Goal: Book appointment/travel/reservation

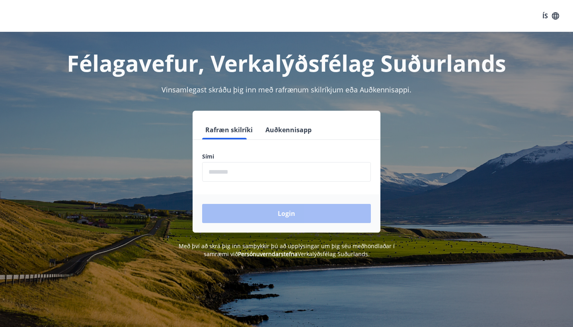
click at [313, 168] on input "phone" at bounding box center [286, 172] width 169 height 20
type input "*"
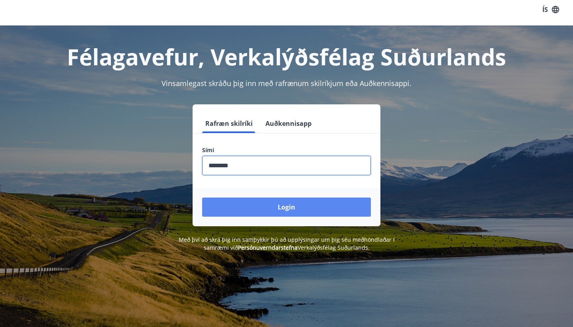
type input "********"
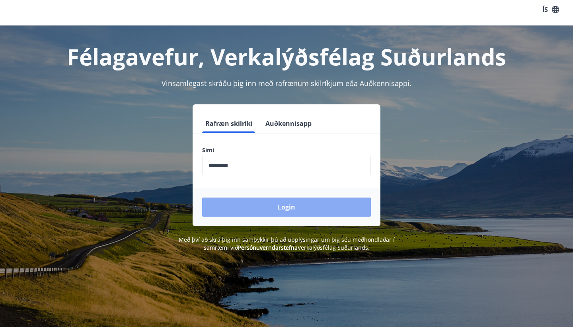
click at [288, 205] on button "Login" at bounding box center [286, 206] width 169 height 19
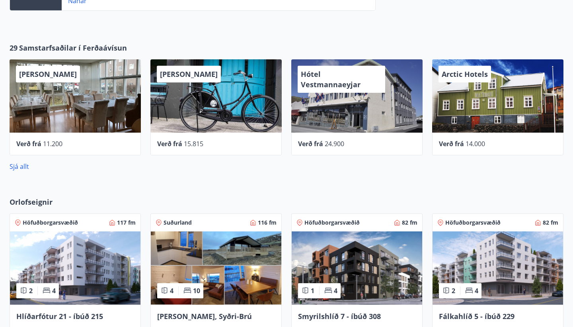
scroll to position [288, 0]
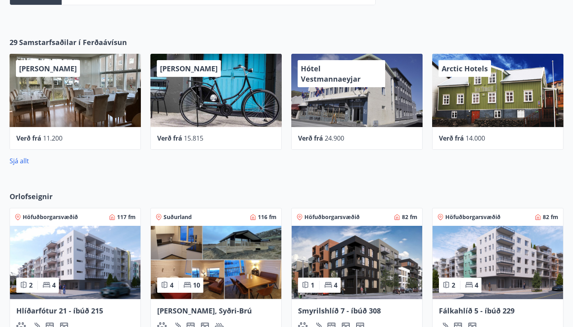
click at [483, 96] on div "Arctic Hotels" at bounding box center [497, 90] width 131 height 73
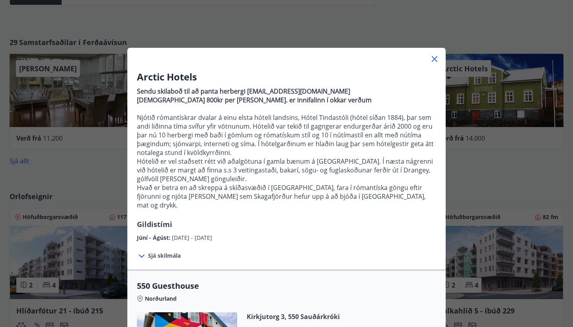
click at [492, 152] on div "Arctic Hotels Sendu skilaboð til að panta herbergi [EMAIL_ADDRESS][DOMAIN_NAME]…" at bounding box center [286, 163] width 573 height 327
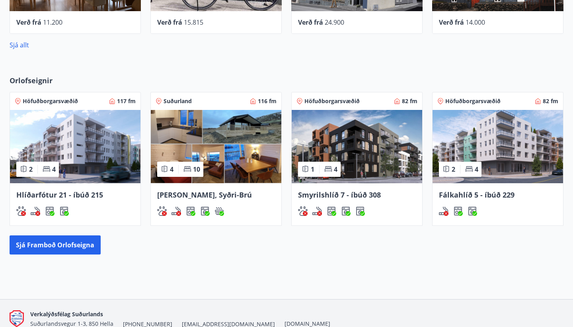
scroll to position [414, 0]
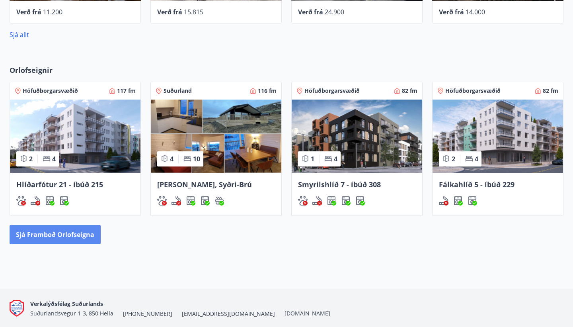
click at [74, 235] on button "Sjá framboð orlofseigna" at bounding box center [55, 234] width 91 height 19
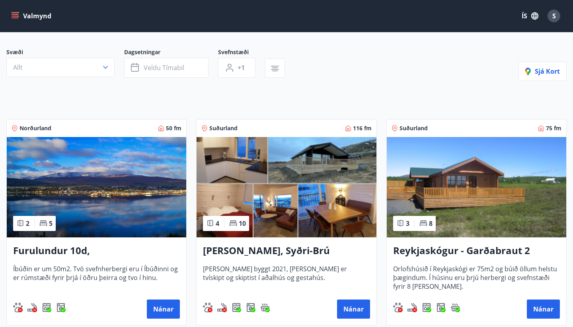
scroll to position [66, 0]
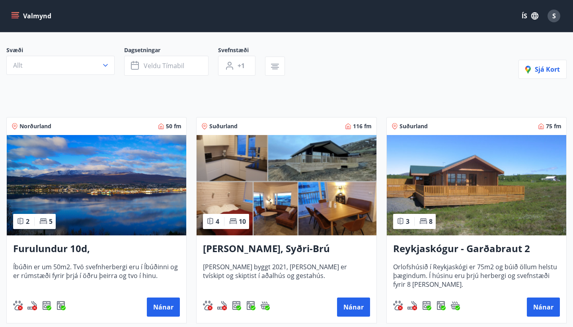
click at [299, 248] on h3 "[PERSON_NAME], Syðri-Brú" at bounding box center [286, 249] width 167 height 14
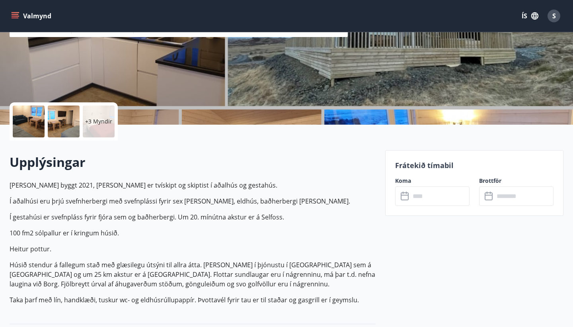
scroll to position [131, 0]
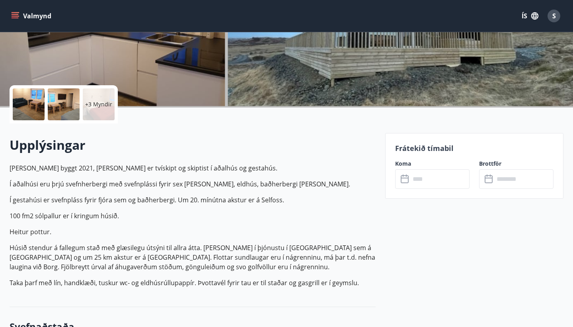
click at [432, 180] on input "text" at bounding box center [439, 179] width 59 height 20
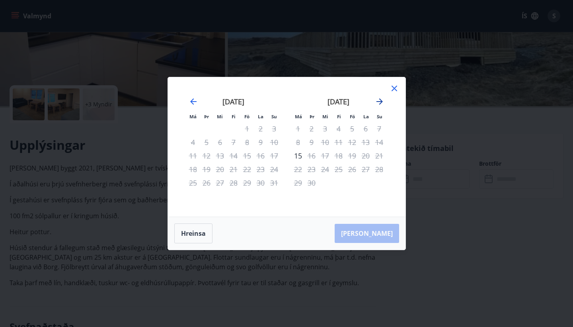
click at [381, 102] on icon "Move forward to switch to the next month." at bounding box center [380, 101] width 6 height 6
click at [381, 101] on icon "Move forward to switch to the next month." at bounding box center [380, 101] width 6 height 6
click at [340, 141] on div "6" at bounding box center [339, 142] width 14 height 14
click at [336, 142] on div "6" at bounding box center [339, 142] width 14 height 14
click at [378, 142] on div "9" at bounding box center [380, 142] width 14 height 14
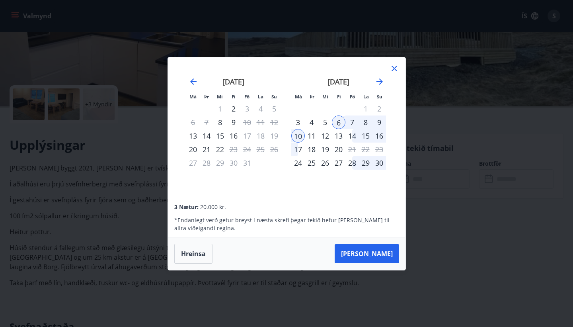
click at [376, 127] on div "9" at bounding box center [380, 122] width 14 height 14
click at [379, 122] on div "9" at bounding box center [380, 122] width 14 height 14
click at [368, 121] on div "8" at bounding box center [366, 122] width 14 height 14
click at [339, 122] on div "6" at bounding box center [339, 122] width 14 height 14
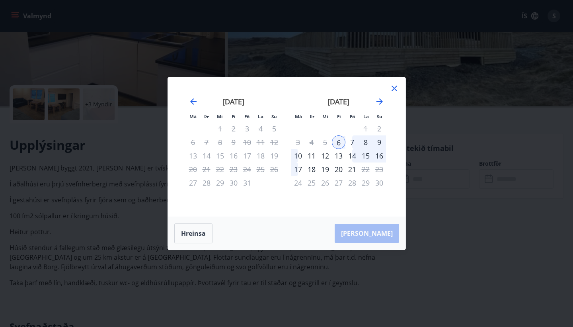
click at [294, 156] on div "10" at bounding box center [298, 156] width 14 height 14
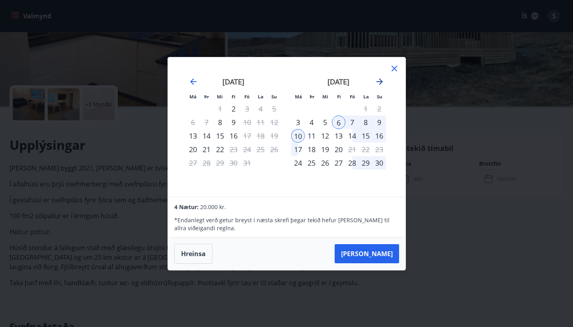
click at [379, 80] on icon "Move forward to switch to the next month." at bounding box center [380, 82] width 10 height 10
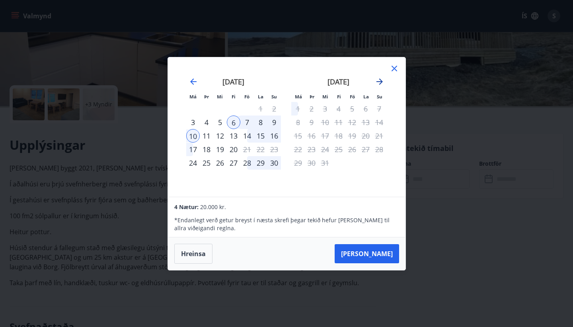
click at [379, 80] on icon "Move forward to switch to the next month." at bounding box center [380, 82] width 10 height 10
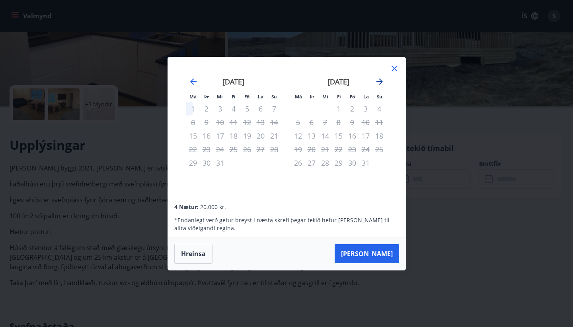
click at [379, 80] on icon "Move forward to switch to the next month." at bounding box center [380, 82] width 10 height 10
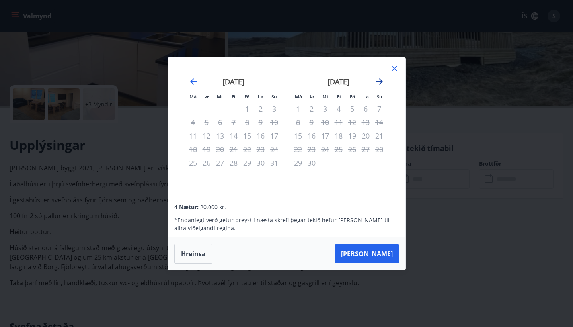
click at [379, 80] on icon "Move forward to switch to the next month." at bounding box center [380, 82] width 10 height 10
click at [393, 66] on icon at bounding box center [395, 69] width 10 height 10
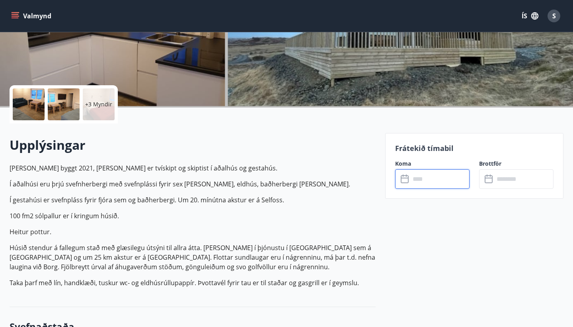
scroll to position [0, 0]
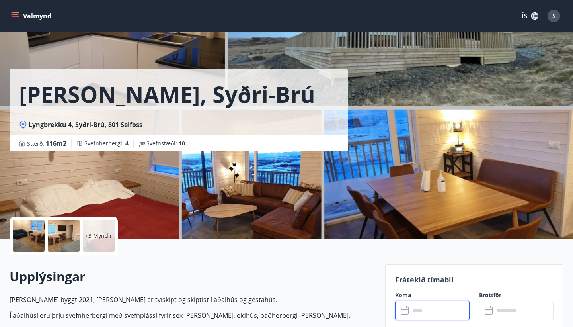
click at [21, 16] on button "Valmynd" at bounding box center [32, 16] width 45 height 14
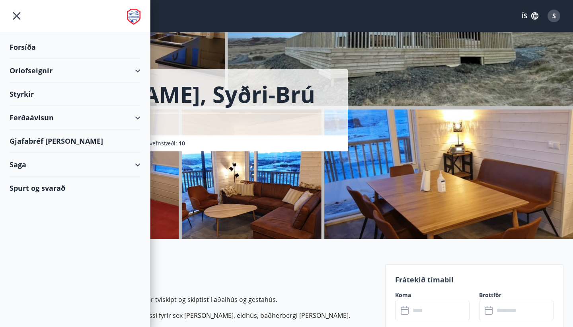
click at [121, 69] on div "Orlofseignir" at bounding box center [75, 70] width 131 height 23
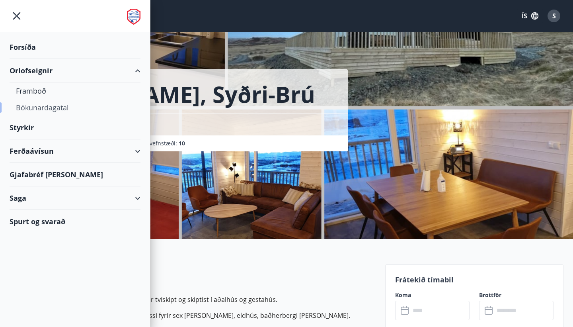
click at [39, 107] on div "Bókunardagatal" at bounding box center [75, 107] width 118 height 17
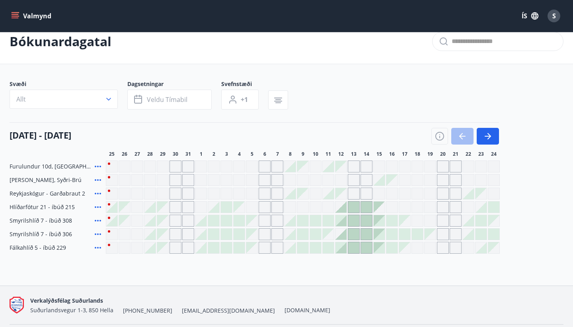
scroll to position [14, 0]
click at [487, 135] on icon "button" at bounding box center [488, 135] width 6 height 1
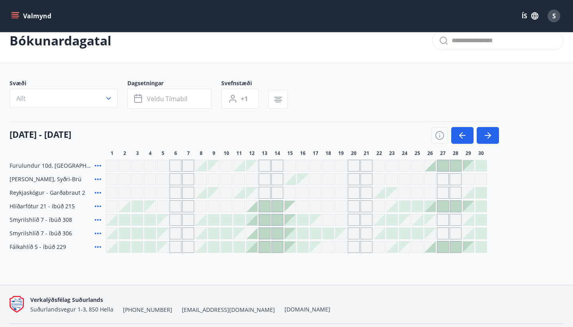
click at [470, 189] on div at bounding box center [468, 192] width 11 height 11
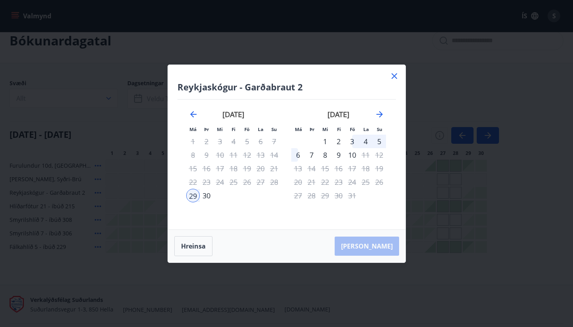
click at [396, 78] on icon at bounding box center [395, 76] width 10 height 10
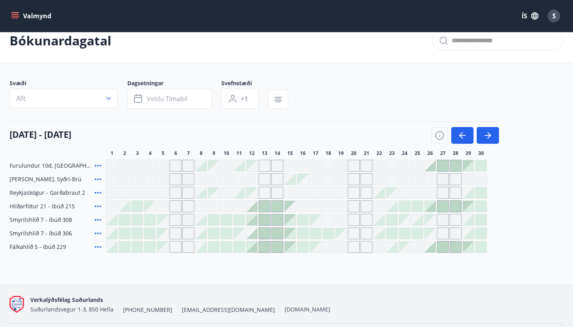
click at [471, 191] on div at bounding box center [468, 192] width 11 height 11
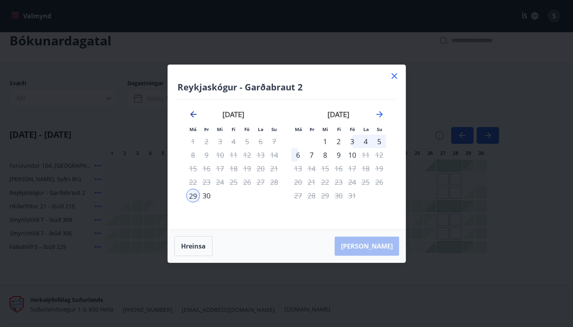
click at [193, 115] on icon "Move backward to switch to the previous month." at bounding box center [194, 114] width 10 height 10
click at [379, 111] on icon "Move forward to switch to the next month." at bounding box center [380, 114] width 10 height 10
click at [198, 111] on div "[DATE]" at bounding box center [233, 117] width 95 height 35
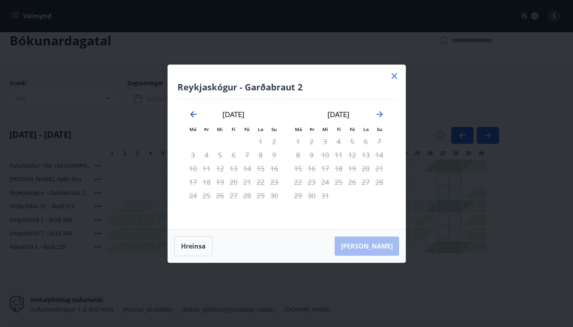
click at [193, 113] on icon "Move backward to switch to the previous month." at bounding box center [194, 114] width 10 height 10
click at [249, 146] on div "3" at bounding box center [247, 142] width 14 height 14
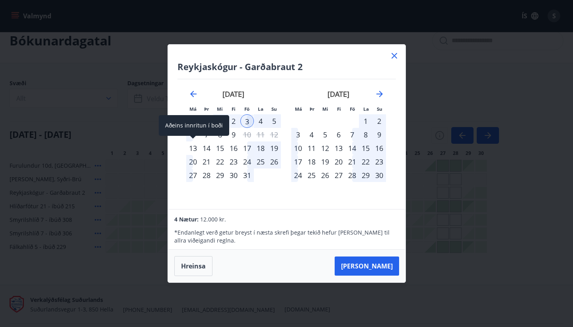
click at [194, 138] on span at bounding box center [193, 138] width 6 height 4
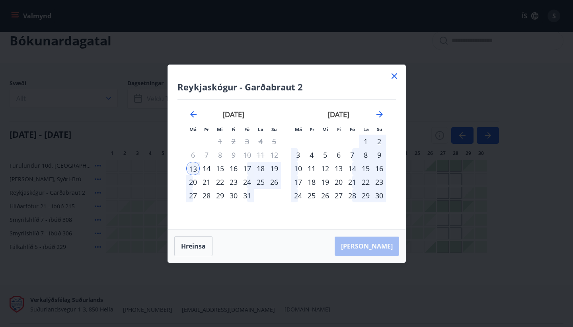
click at [246, 142] on div "3" at bounding box center [247, 142] width 14 height 14
click at [192, 169] on div "13" at bounding box center [193, 169] width 14 height 14
click at [195, 115] on icon "Move backward to switch to the previous month." at bounding box center [194, 114] width 10 height 10
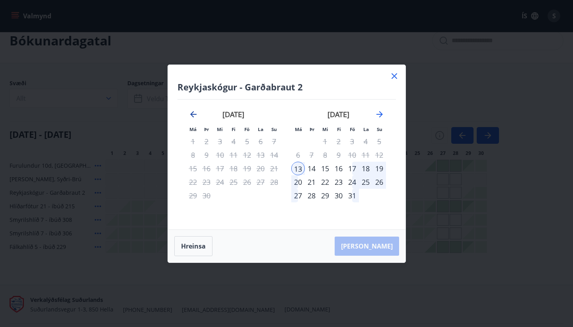
click at [195, 115] on icon "Move backward to switch to the previous month." at bounding box center [194, 114] width 10 height 10
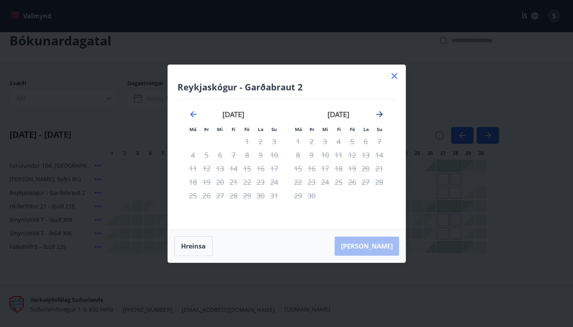
click at [379, 114] on icon "Move forward to switch to the next month." at bounding box center [380, 114] width 6 height 6
click at [395, 76] on icon at bounding box center [395, 76] width 10 height 10
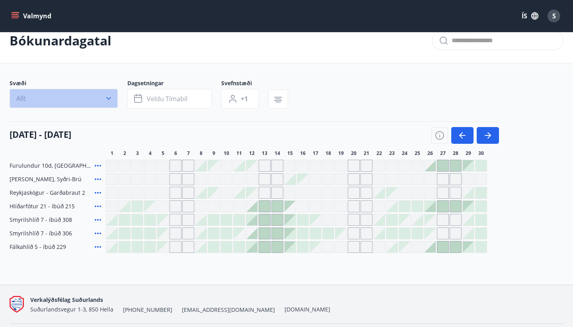
click at [110, 100] on icon "button" at bounding box center [109, 98] width 8 height 8
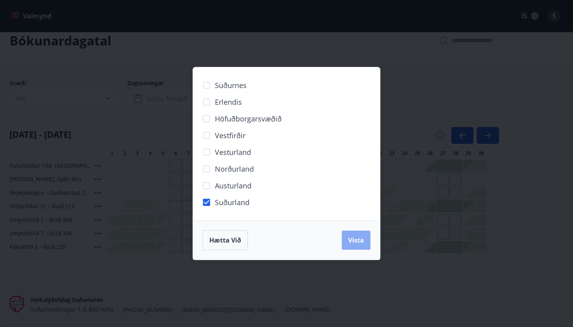
click at [353, 241] on span "Vista" at bounding box center [356, 240] width 16 height 9
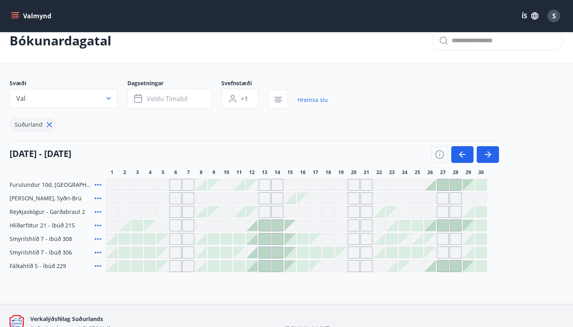
click at [45, 196] on span "[PERSON_NAME], Syðri-Brú" at bounding box center [46, 198] width 72 height 8
click at [100, 200] on icon at bounding box center [98, 199] width 10 height 10
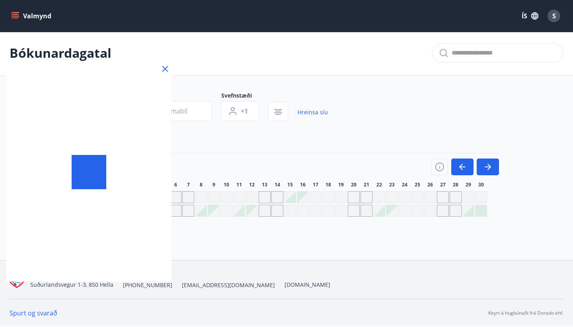
scroll to position [1, 0]
click at [168, 68] on icon at bounding box center [165, 69] width 10 height 10
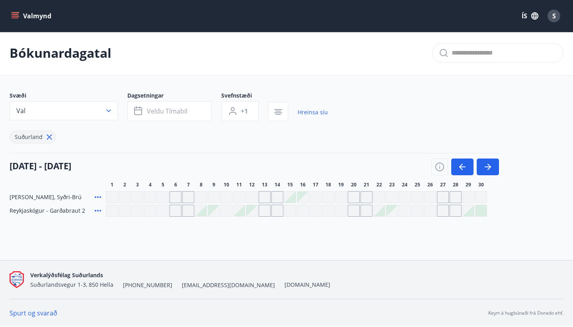
click at [99, 196] on icon at bounding box center [98, 197] width 10 height 10
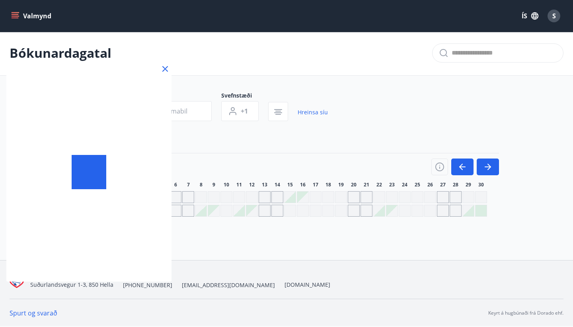
click at [164, 69] on icon at bounding box center [165, 69] width 6 height 6
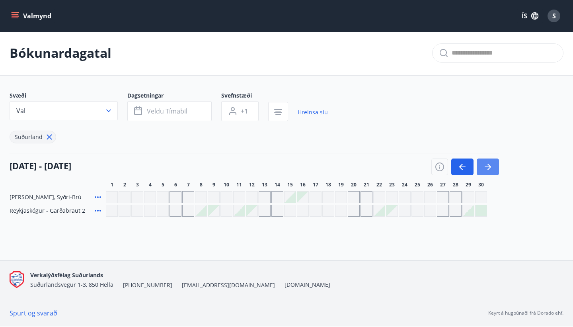
click at [487, 171] on icon "button" at bounding box center [488, 167] width 10 height 10
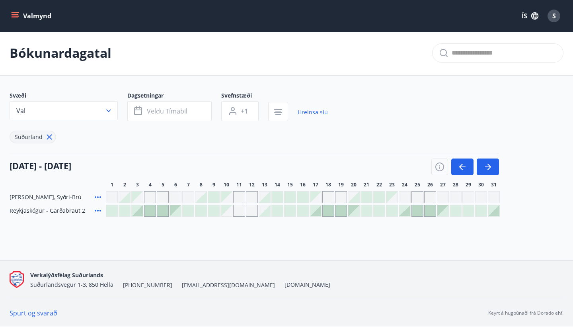
click at [366, 193] on div at bounding box center [366, 197] width 11 height 11
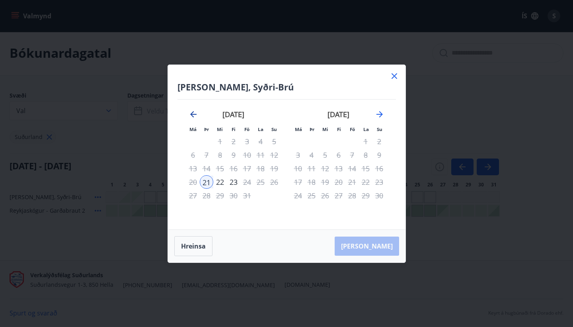
click at [191, 113] on icon "Move backward to switch to the previous month." at bounding box center [193, 114] width 6 height 6
click at [379, 112] on icon "Move forward to switch to the next month." at bounding box center [380, 114] width 10 height 10
click at [378, 117] on icon "Move forward to switch to the next month." at bounding box center [380, 114] width 10 height 10
click at [380, 114] on icon "Move forward to switch to the next month." at bounding box center [380, 114] width 10 height 10
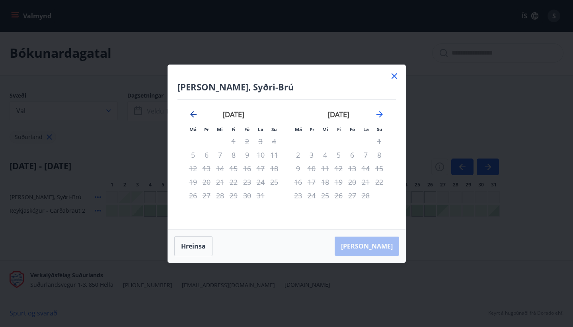
click at [191, 115] on icon "Move backward to switch to the previous month." at bounding box center [193, 114] width 6 height 6
click at [191, 114] on icon "Move backward to switch to the previous month." at bounding box center [193, 114] width 6 height 6
click at [377, 111] on icon "Move forward to switch to the next month." at bounding box center [380, 114] width 10 height 10
click at [381, 115] on icon "Move forward to switch to the next month." at bounding box center [380, 114] width 6 height 6
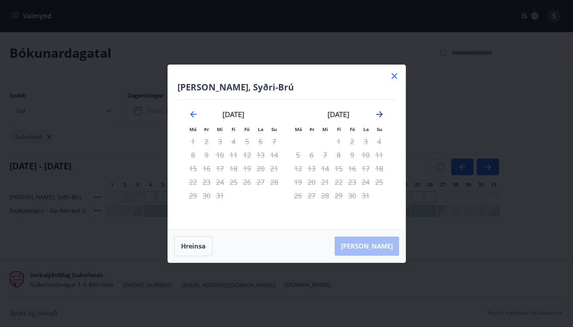
click at [381, 115] on icon "Move forward to switch to the next month." at bounding box center [380, 114] width 6 height 6
click at [194, 111] on icon "Move backward to switch to the previous month." at bounding box center [194, 114] width 10 height 10
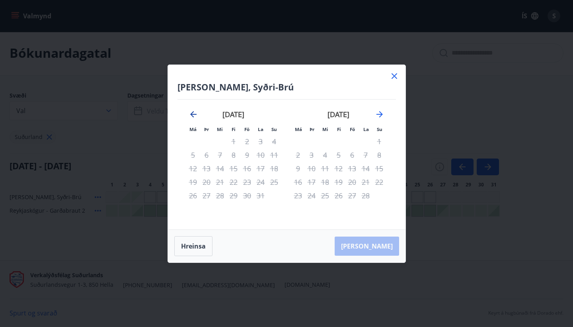
click at [194, 111] on icon "Move backward to switch to the previous month." at bounding box center [194, 114] width 10 height 10
click at [393, 78] on icon at bounding box center [395, 76] width 10 height 10
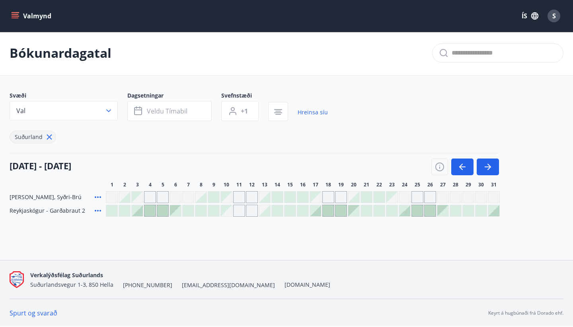
click at [108, 121] on div "Suðurland" at bounding box center [169, 132] width 319 height 22
click at [109, 111] on icon "button" at bounding box center [108, 110] width 5 height 3
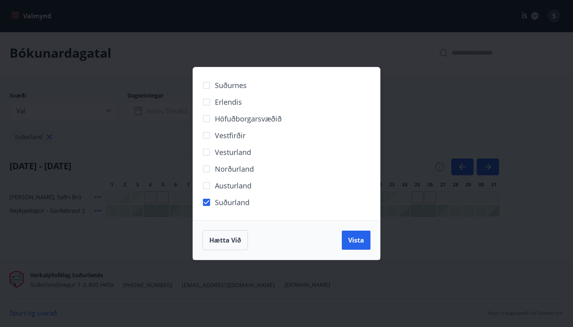
click at [226, 117] on span "Höfuðborgarsvæðið" at bounding box center [248, 118] width 67 height 10
click at [359, 240] on span "Vista" at bounding box center [356, 240] width 16 height 9
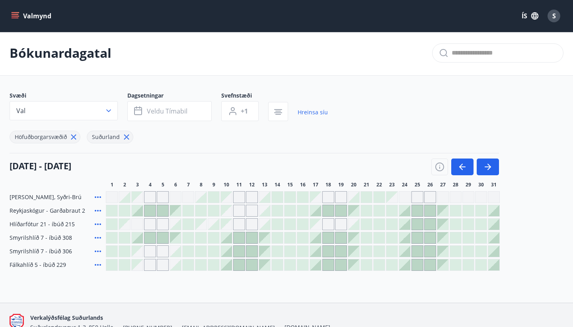
click at [98, 236] on icon at bounding box center [98, 238] width 10 height 10
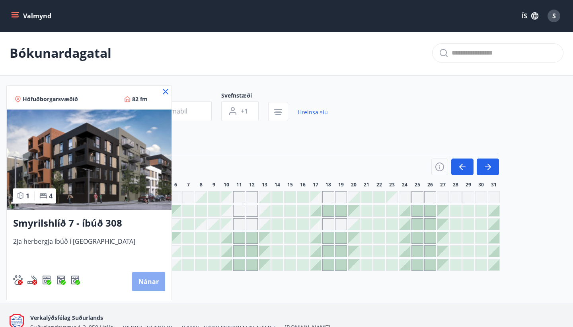
click at [152, 281] on button "Nánar" at bounding box center [148, 281] width 33 height 19
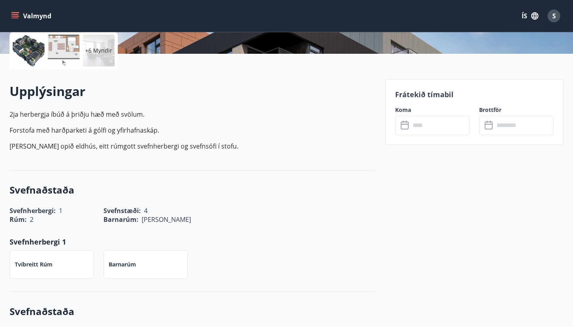
scroll to position [186, 0]
click at [407, 108] on label "Koma" at bounding box center [432, 110] width 74 height 8
click at [432, 118] on input "text" at bounding box center [439, 125] width 59 height 20
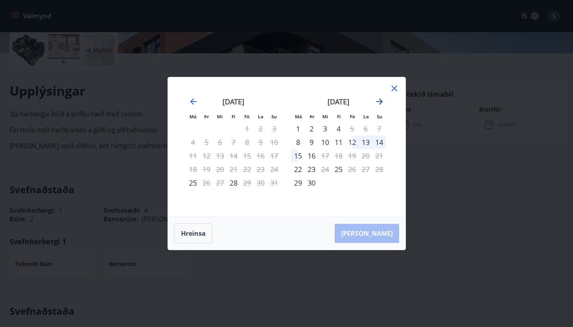
click at [378, 102] on icon "Move forward to switch to the next month." at bounding box center [380, 102] width 10 height 10
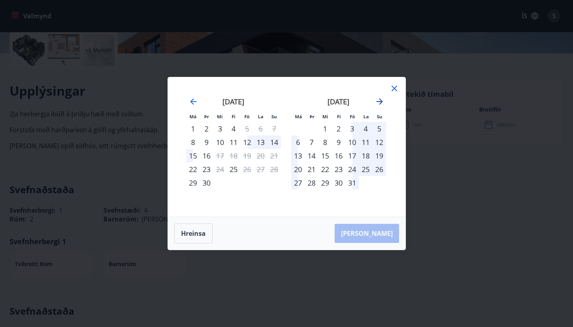
click at [379, 102] on icon "Move forward to switch to the next month." at bounding box center [380, 102] width 10 height 10
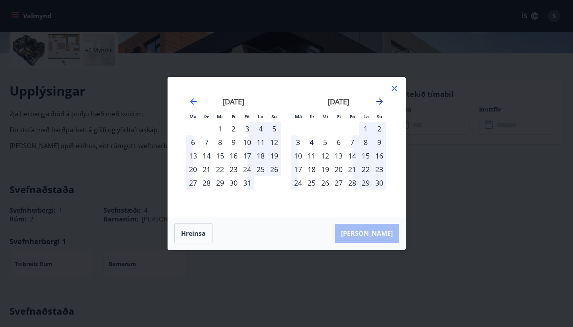
click at [379, 102] on icon "Move forward to switch to the next month." at bounding box center [380, 102] width 10 height 10
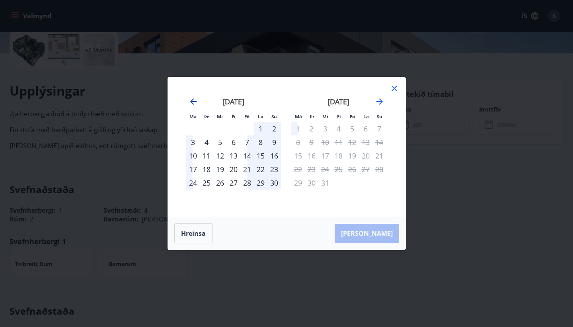
click at [193, 102] on icon "Move backward to switch to the previous month." at bounding box center [194, 102] width 10 height 10
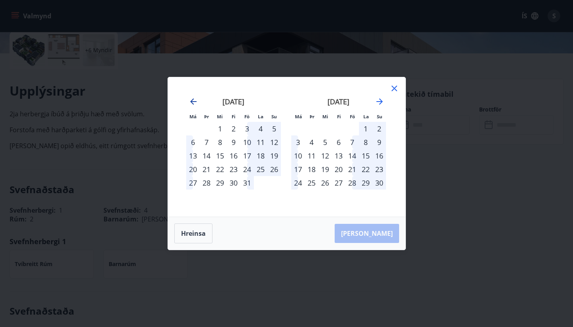
click at [194, 103] on icon "Move backward to switch to the previous month." at bounding box center [194, 102] width 10 height 10
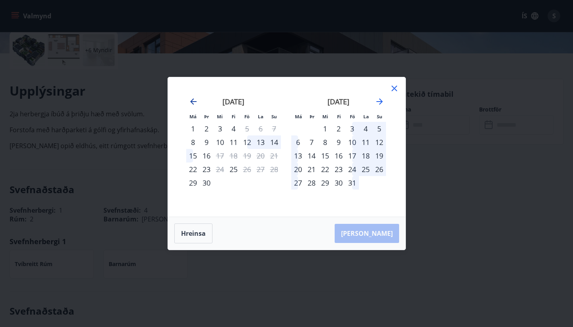
click at [194, 103] on icon "Move backward to switch to the previous month." at bounding box center [194, 102] width 10 height 10
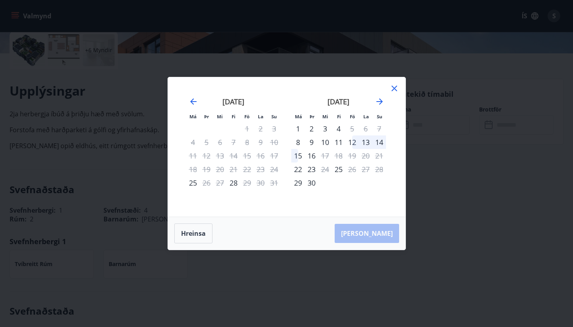
click at [395, 88] on icon at bounding box center [395, 89] width 6 height 6
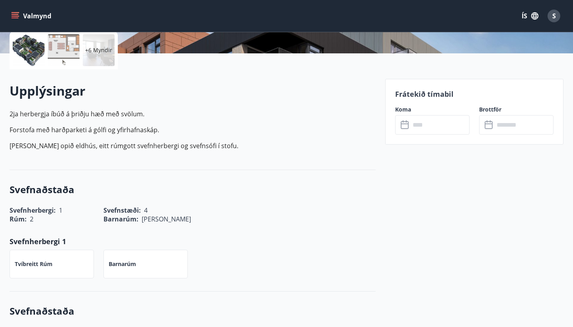
click at [97, 50] on p "+6 Myndir" at bounding box center [98, 50] width 27 height 8
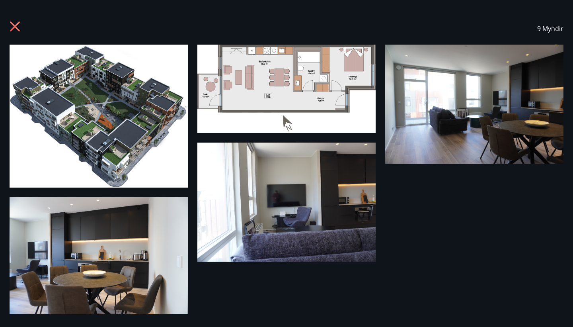
click at [253, 107] on img at bounding box center [286, 89] width 178 height 88
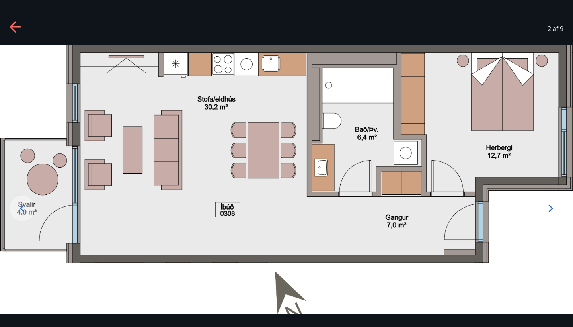
click at [550, 207] on icon at bounding box center [551, 208] width 13 height 13
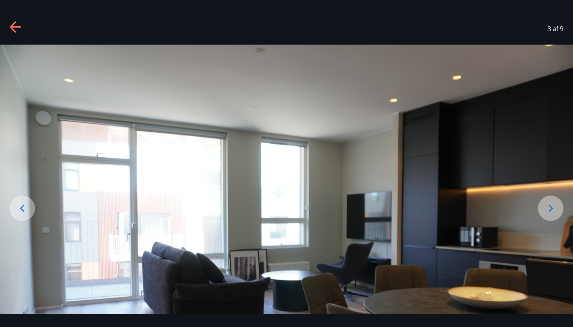
click at [550, 207] on icon at bounding box center [551, 208] width 13 height 13
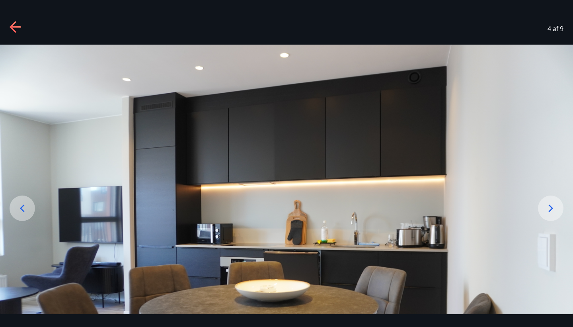
click at [15, 29] on icon at bounding box center [16, 27] width 13 height 13
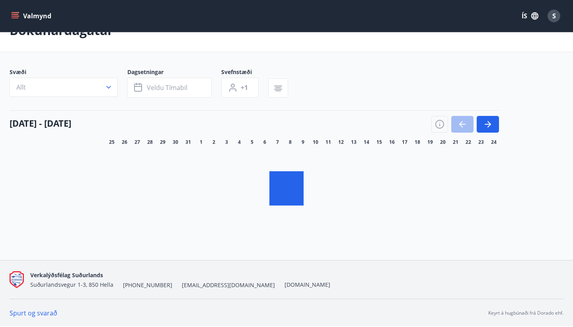
scroll to position [1, 0]
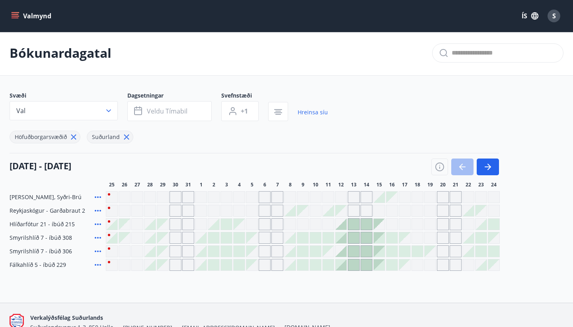
click at [96, 264] on icon at bounding box center [98, 265] width 10 height 10
click at [166, 114] on span "Veldu tímabil" at bounding box center [167, 111] width 41 height 9
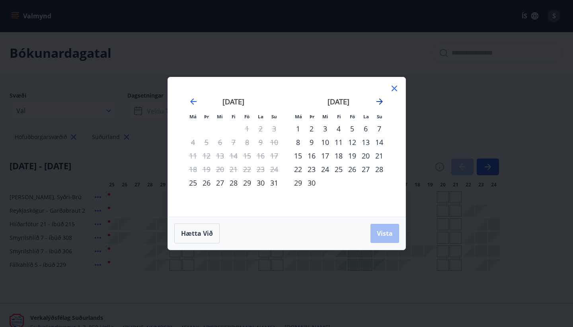
click at [382, 101] on icon "Move forward to switch to the next month." at bounding box center [380, 101] width 6 height 6
click at [395, 88] on icon at bounding box center [395, 89] width 6 height 6
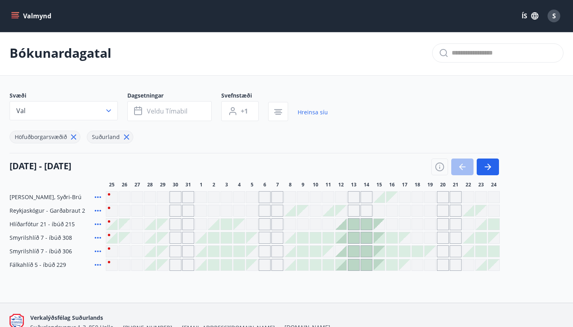
click at [96, 264] on icon at bounding box center [98, 265] width 6 height 2
click at [233, 110] on icon "button" at bounding box center [233, 111] width 10 height 10
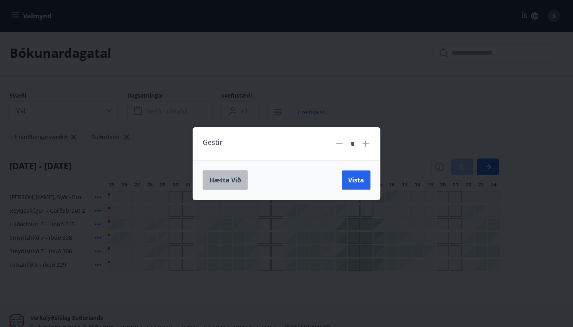
click at [227, 181] on span "Hætta við" at bounding box center [225, 180] width 32 height 9
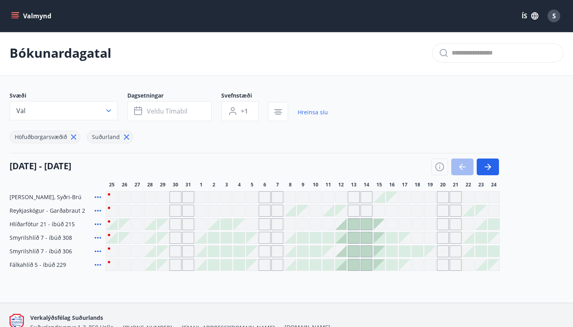
click at [95, 265] on icon at bounding box center [98, 265] width 6 height 2
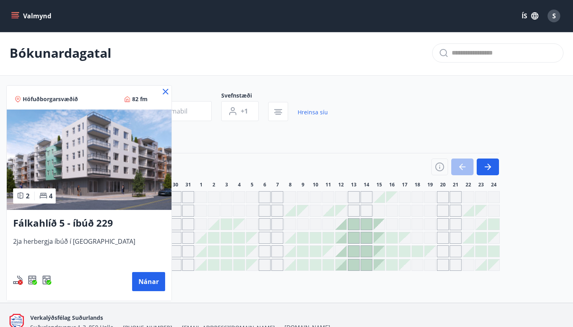
click at [166, 90] on icon at bounding box center [166, 92] width 10 height 10
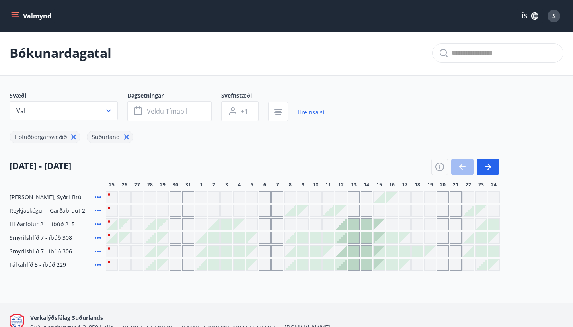
click at [97, 251] on icon at bounding box center [98, 251] width 10 height 10
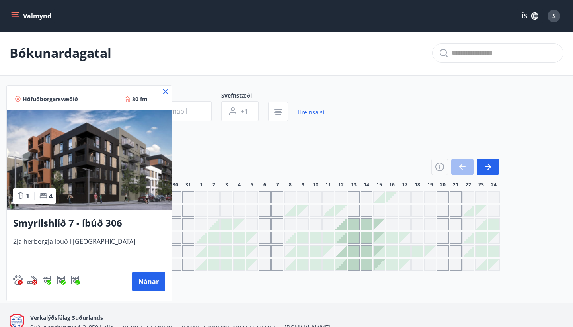
click at [167, 92] on icon at bounding box center [166, 92] width 10 height 10
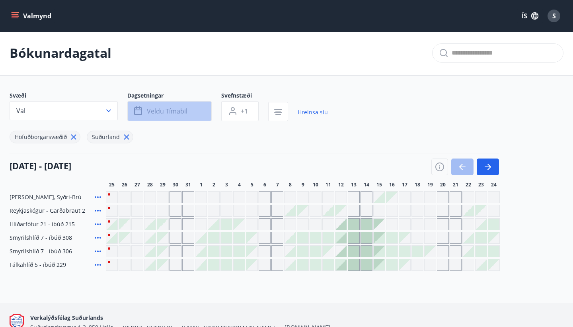
click at [176, 115] on span "Veldu tímabil" at bounding box center [167, 111] width 41 height 9
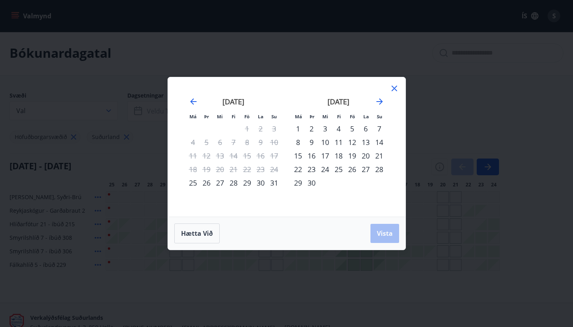
click at [394, 87] on icon at bounding box center [395, 89] width 10 height 10
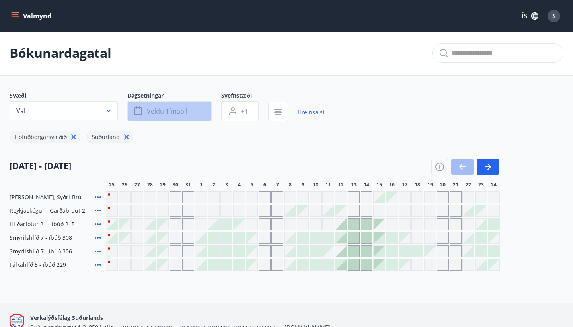
click at [172, 109] on span "Veldu tímabil" at bounding box center [167, 111] width 41 height 9
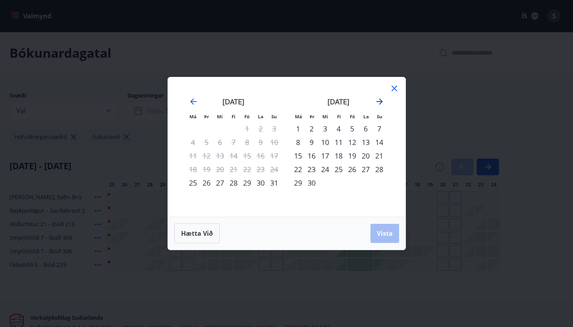
click at [378, 100] on icon "Move forward to switch to the next month." at bounding box center [380, 102] width 10 height 10
click at [393, 87] on icon at bounding box center [395, 89] width 6 height 6
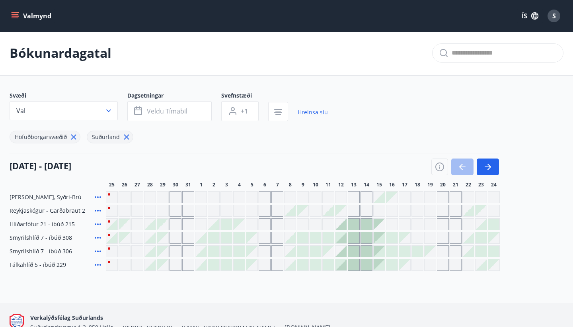
click at [99, 251] on icon at bounding box center [98, 251] width 10 height 10
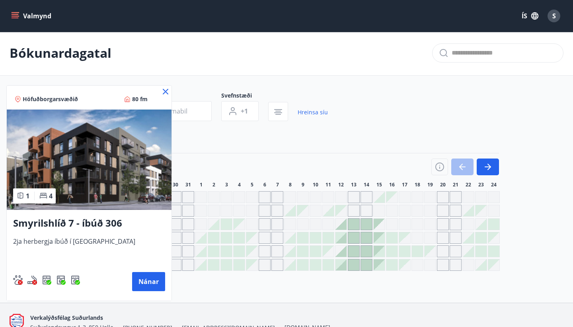
click at [104, 99] on div "Höfuðborgarsvæðið 80 fm" at bounding box center [81, 99] width 133 height 8
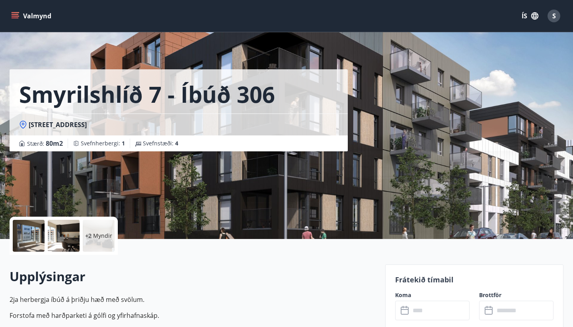
click at [66, 233] on div at bounding box center [64, 236] width 32 height 32
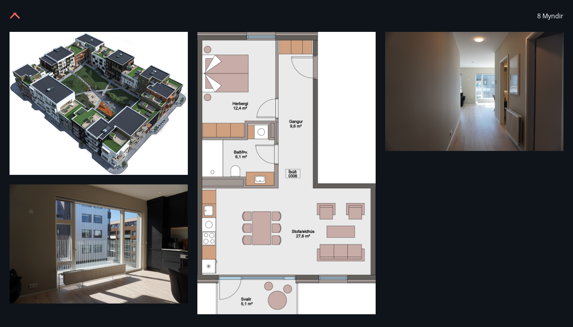
scroll to position [7, 0]
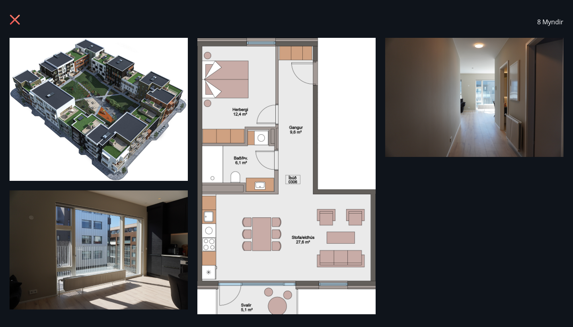
click at [16, 22] on icon at bounding box center [15, 20] width 10 height 10
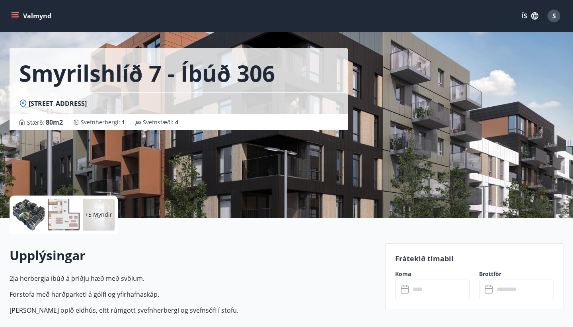
scroll to position [0, 0]
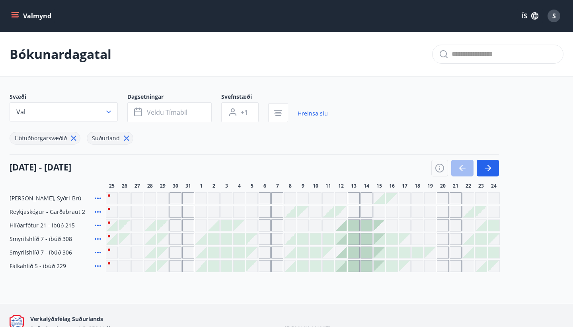
click at [97, 239] on icon at bounding box center [98, 239] width 10 height 10
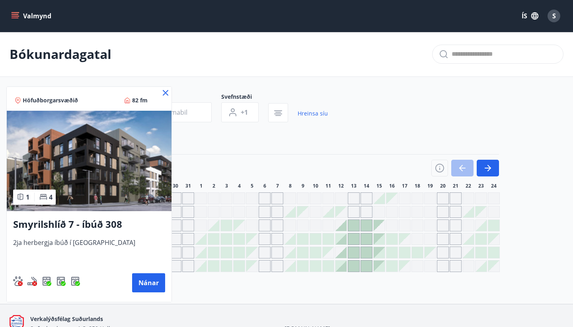
click at [199, 117] on div at bounding box center [286, 163] width 573 height 327
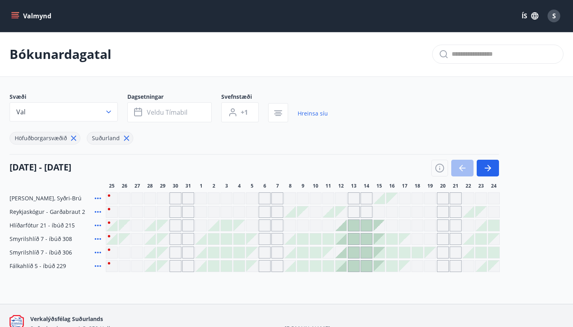
click at [199, 117] on button "Veldu tímabil" at bounding box center [169, 112] width 84 height 20
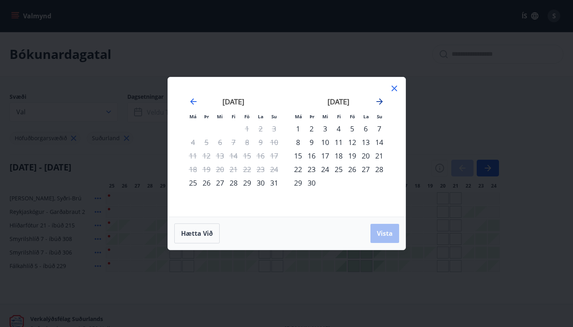
click at [379, 102] on icon "Move forward to switch to the next month." at bounding box center [380, 102] width 10 height 10
click at [394, 88] on icon at bounding box center [394, 88] width 1 height 1
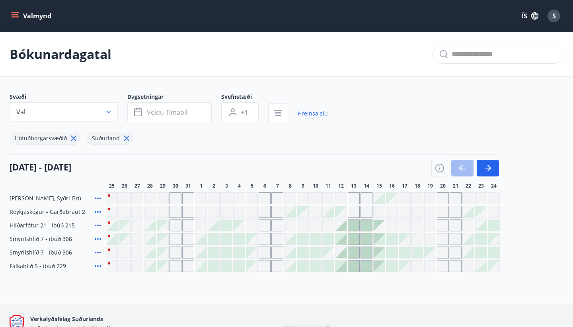
click at [98, 239] on icon at bounding box center [98, 239] width 6 height 2
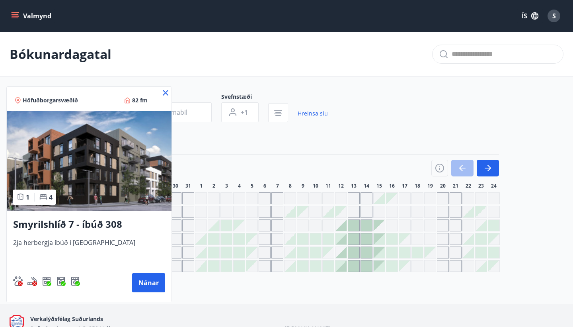
click at [195, 112] on div at bounding box center [286, 163] width 573 height 327
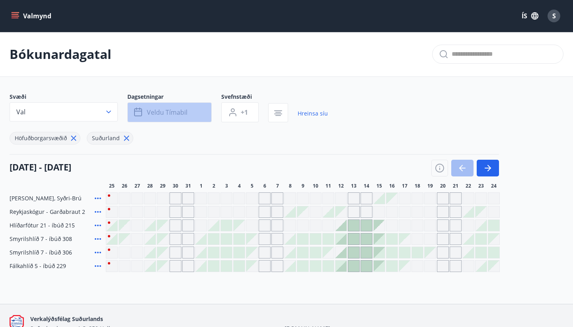
click at [172, 115] on span "Veldu tímabil" at bounding box center [167, 112] width 41 height 9
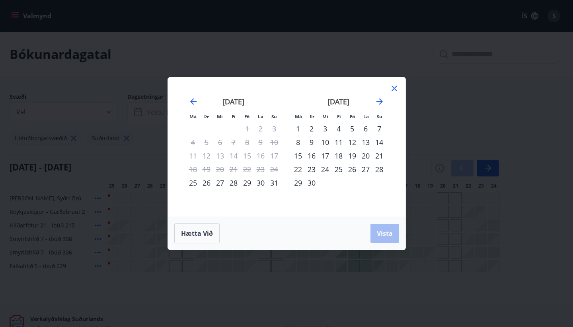
click at [393, 87] on icon at bounding box center [395, 89] width 6 height 6
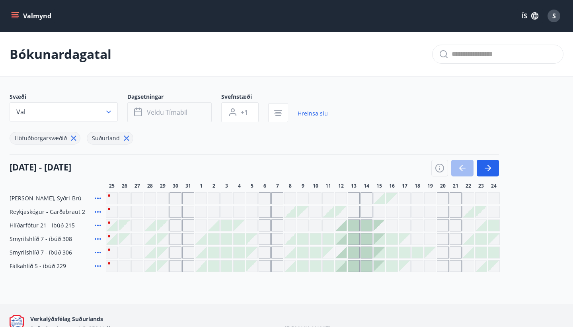
click at [192, 115] on button "Veldu tímabil" at bounding box center [169, 112] width 84 height 20
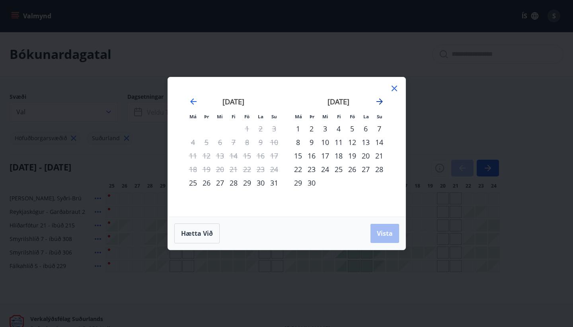
click at [380, 102] on icon "Move forward to switch to the next month." at bounding box center [380, 101] width 6 height 6
click at [394, 88] on icon at bounding box center [395, 89] width 6 height 6
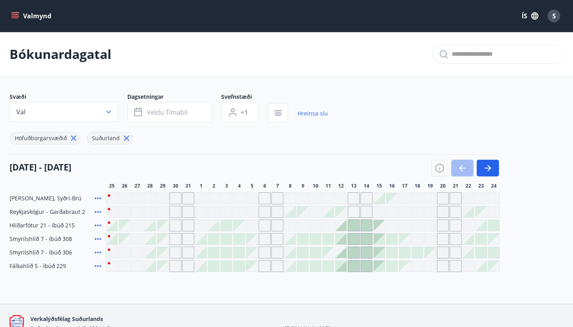
click at [96, 237] on icon at bounding box center [98, 239] width 10 height 10
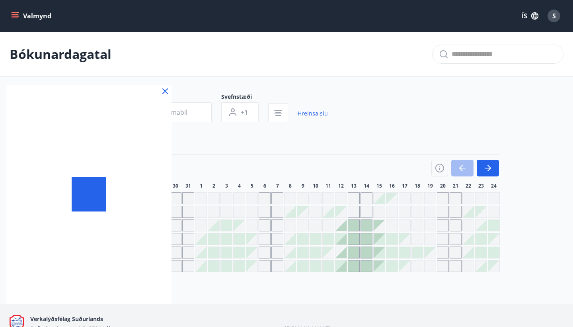
click at [221, 135] on div at bounding box center [286, 163] width 573 height 327
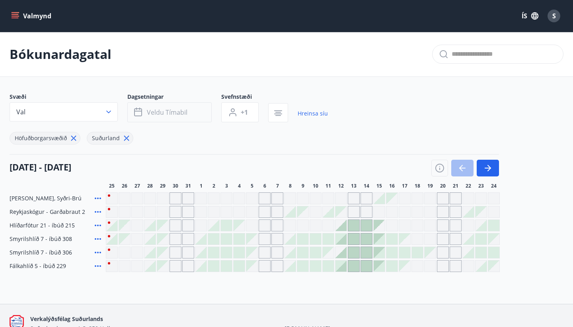
click at [195, 117] on button "Veldu tímabil" at bounding box center [169, 112] width 84 height 20
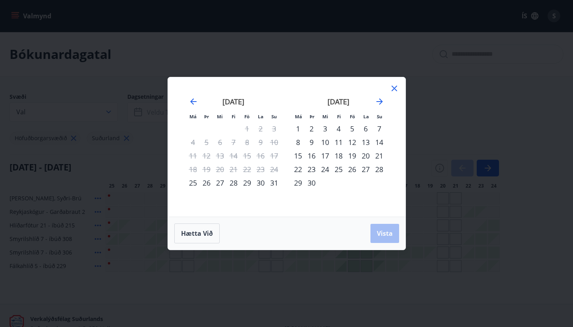
click at [396, 86] on icon at bounding box center [395, 89] width 6 height 6
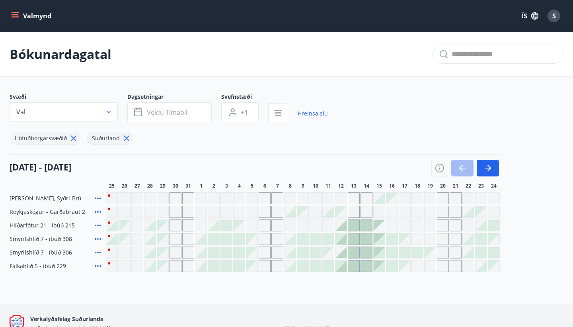
click at [96, 251] on icon at bounding box center [98, 253] width 10 height 10
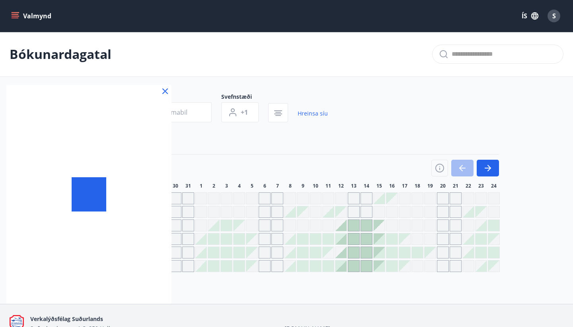
click at [193, 116] on div at bounding box center [286, 163] width 573 height 327
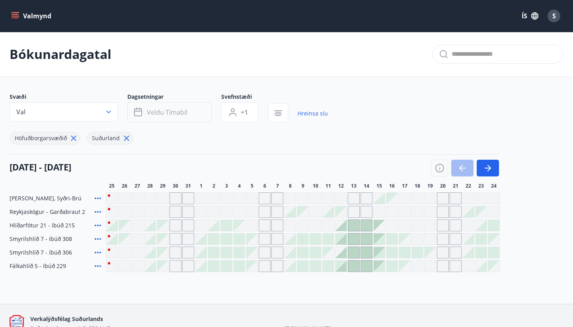
click at [180, 115] on span "Veldu tímabil" at bounding box center [167, 112] width 41 height 9
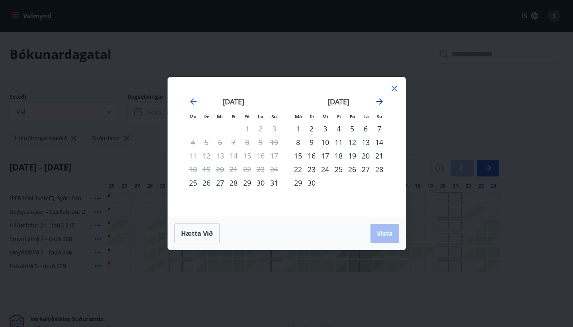
click at [378, 101] on icon "Move forward to switch to the next month." at bounding box center [380, 102] width 10 height 10
click at [349, 142] on div "12" at bounding box center [353, 142] width 14 height 14
click at [394, 85] on icon at bounding box center [395, 89] width 10 height 10
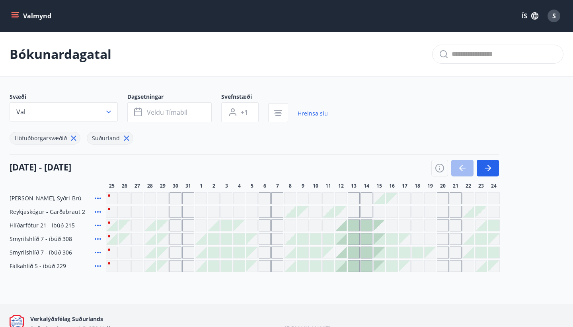
click at [100, 265] on icon at bounding box center [98, 266] width 6 height 2
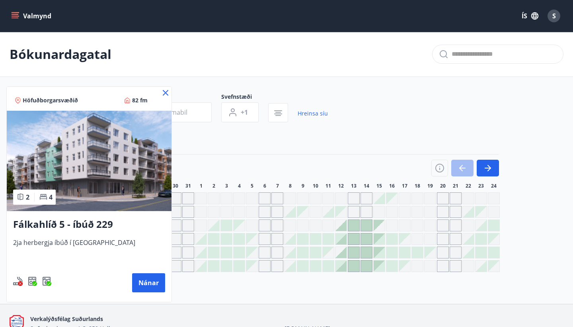
click at [197, 117] on div at bounding box center [286, 163] width 573 height 327
click at [197, 117] on button "Veldu tímabil" at bounding box center [169, 112] width 84 height 20
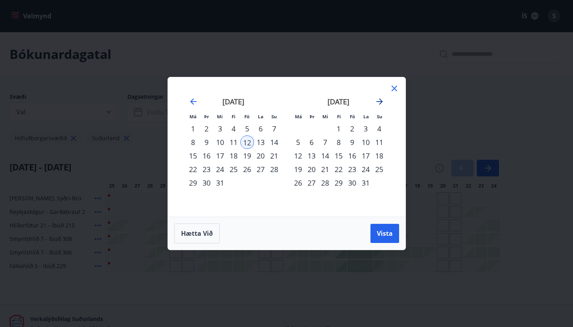
click at [379, 99] on icon "Move forward to switch to the next month." at bounding box center [380, 101] width 6 height 6
click at [193, 101] on icon "Move backward to switch to the previous month." at bounding box center [193, 101] width 6 height 6
click at [194, 102] on icon "Move backward to switch to the previous month." at bounding box center [193, 101] width 6 height 6
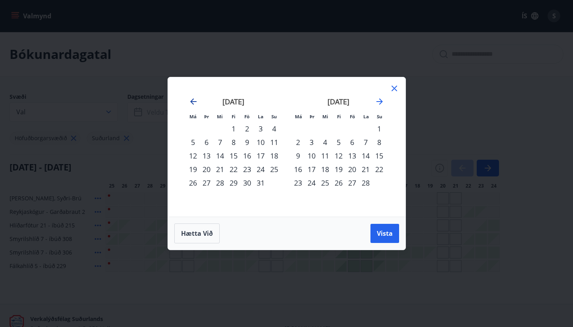
click at [194, 102] on icon "Move backward to switch to the previous month." at bounding box center [193, 101] width 6 height 6
click at [396, 87] on icon at bounding box center [395, 89] width 10 height 10
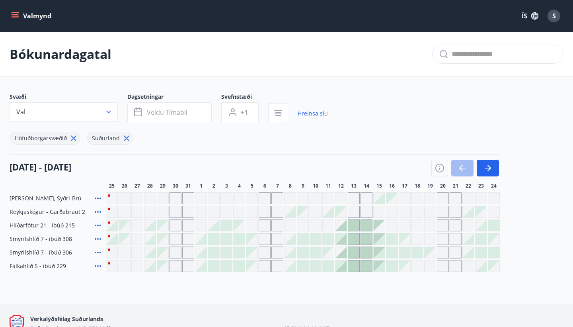
click at [96, 225] on icon at bounding box center [98, 226] width 10 height 10
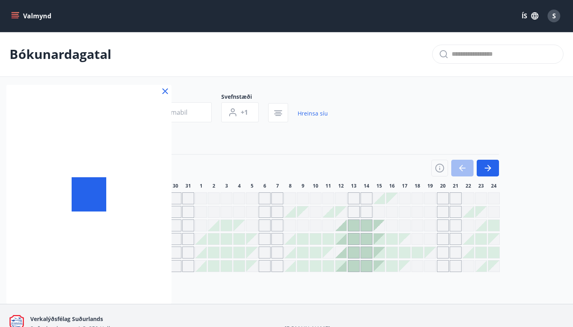
click at [192, 117] on div at bounding box center [286, 163] width 573 height 327
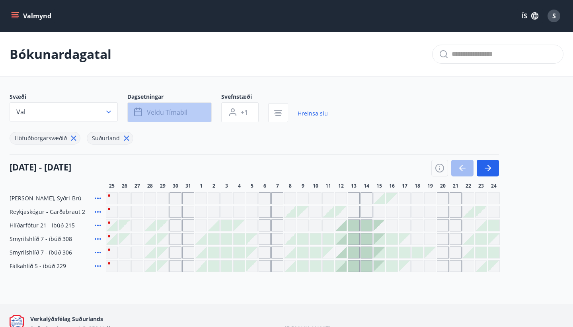
click at [185, 113] on span "Veldu tímabil" at bounding box center [167, 112] width 41 height 9
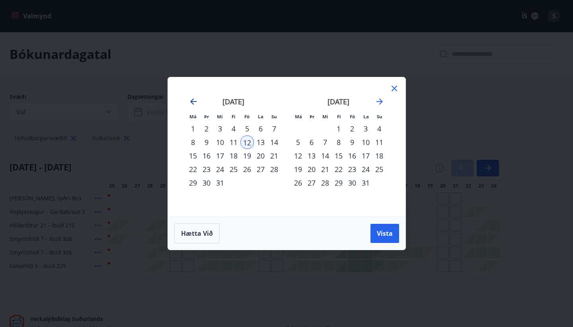
click at [193, 103] on icon "Move backward to switch to the previous month." at bounding box center [194, 102] width 10 height 10
click at [354, 143] on div "12" at bounding box center [353, 142] width 14 height 14
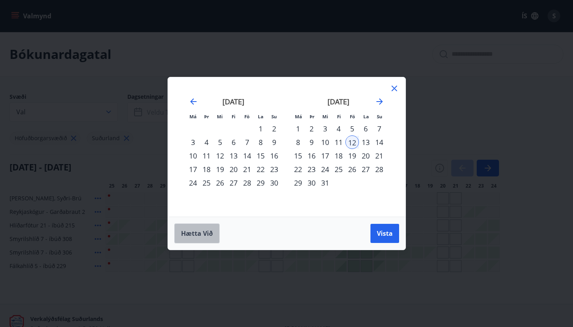
click at [206, 236] on span "Hætta við" at bounding box center [197, 233] width 32 height 9
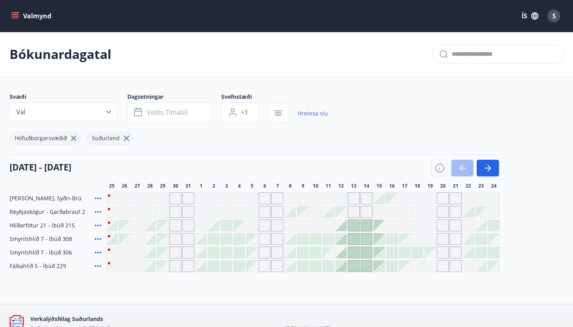
click at [99, 266] on icon at bounding box center [98, 266] width 10 height 10
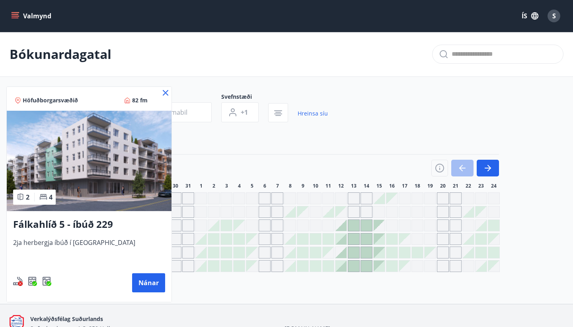
click at [26, 195] on span "2" at bounding box center [28, 197] width 4 height 9
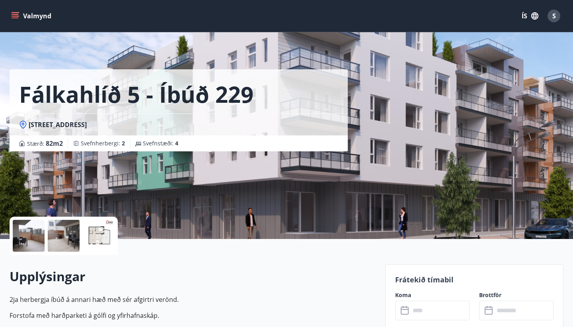
click at [100, 237] on div at bounding box center [99, 236] width 32 height 32
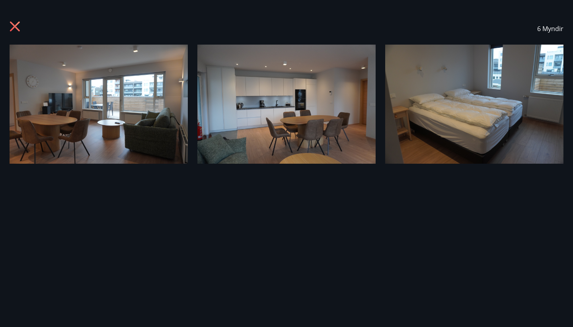
click at [15, 28] on icon at bounding box center [16, 27] width 13 height 13
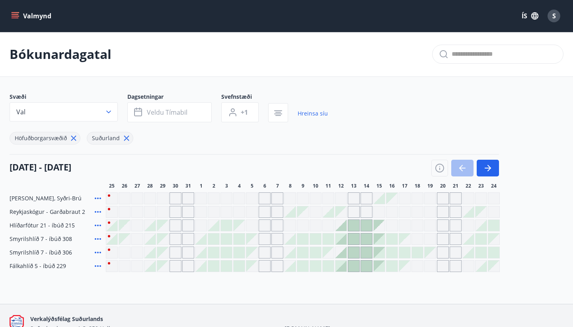
click at [98, 224] on icon at bounding box center [98, 226] width 10 height 10
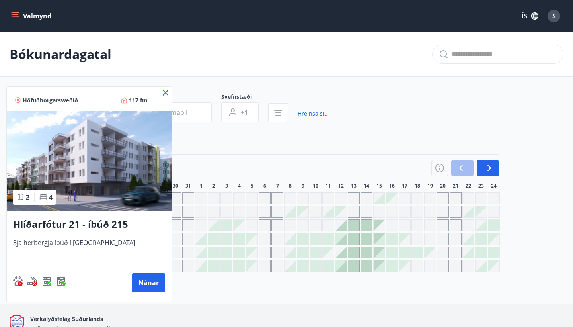
click at [195, 113] on div at bounding box center [286, 163] width 573 height 327
click at [195, 113] on button "Veldu tímabil" at bounding box center [169, 112] width 84 height 20
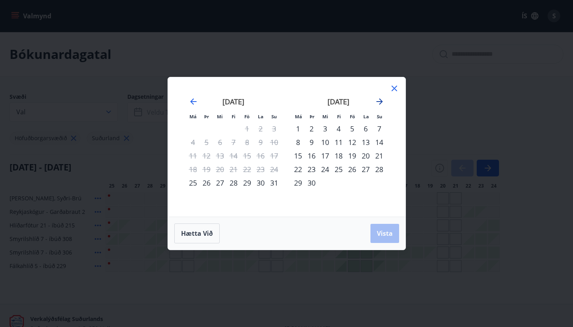
click at [378, 101] on icon "Move forward to switch to the next month." at bounding box center [380, 102] width 10 height 10
click at [395, 87] on icon at bounding box center [395, 89] width 10 height 10
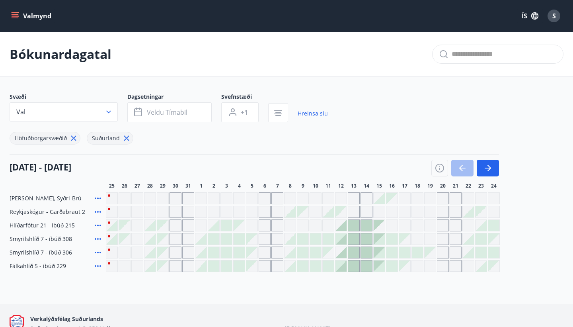
click at [101, 225] on icon at bounding box center [98, 226] width 10 height 10
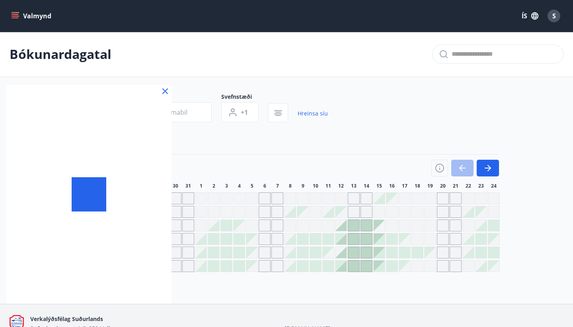
click at [215, 146] on div at bounding box center [286, 163] width 573 height 327
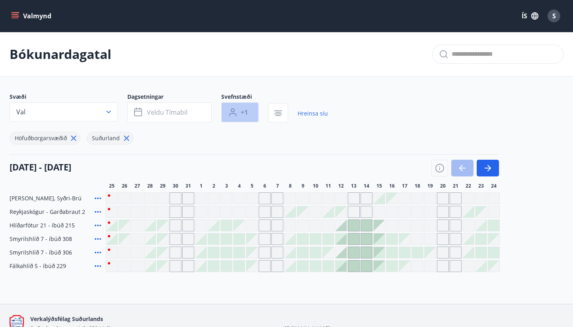
click at [240, 114] on button "+1" at bounding box center [239, 112] width 37 height 20
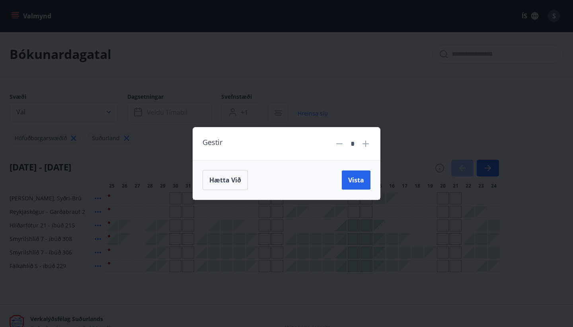
click at [363, 143] on icon at bounding box center [366, 144] width 6 height 6
type input "*"
click at [228, 181] on span "Hætta við" at bounding box center [225, 180] width 32 height 9
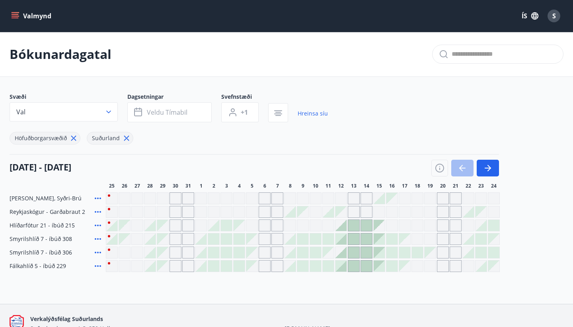
click at [96, 225] on icon at bounding box center [98, 226] width 10 height 10
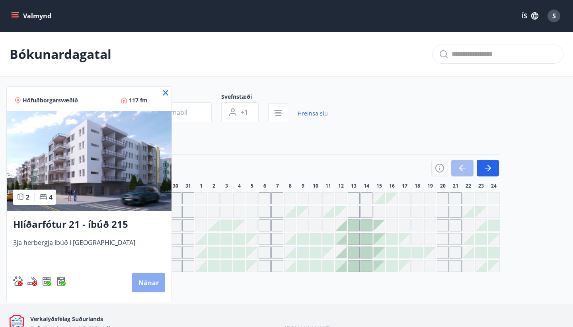
click at [145, 285] on button "Nánar" at bounding box center [148, 282] width 33 height 19
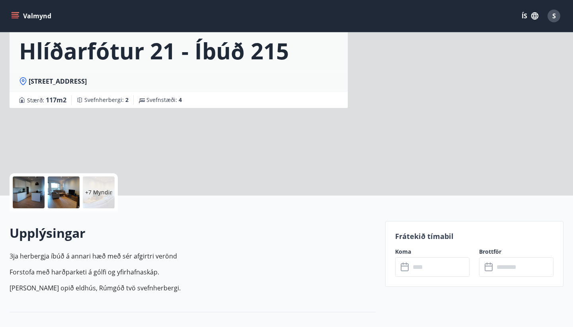
scroll to position [44, 0]
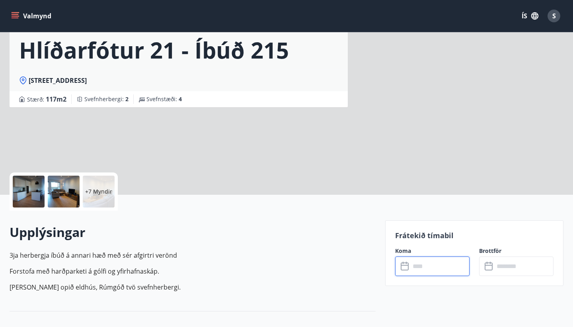
click at [420, 265] on input "text" at bounding box center [439, 266] width 59 height 20
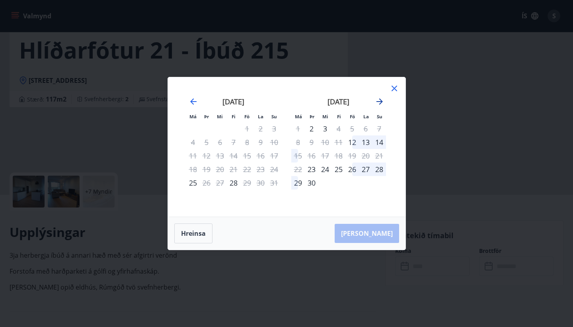
click at [379, 101] on icon "Move forward to switch to the next month." at bounding box center [380, 101] width 6 height 6
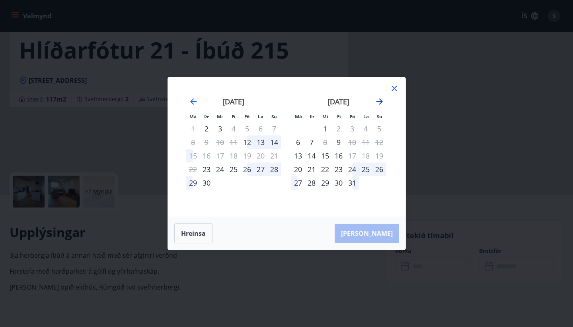
click at [379, 101] on icon "Move forward to switch to the next month." at bounding box center [380, 101] width 6 height 6
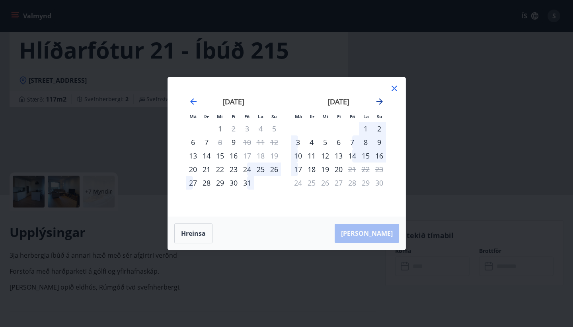
click at [379, 101] on icon "Move forward to switch to the next month." at bounding box center [380, 101] width 6 height 6
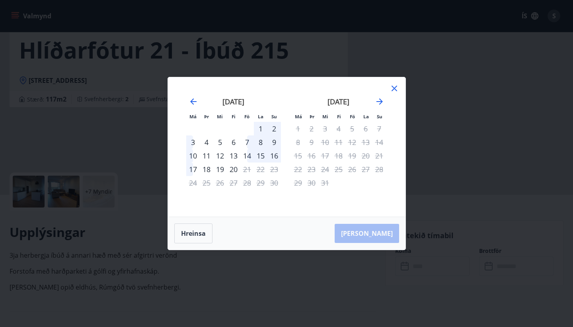
click at [341, 133] on div "4" at bounding box center [339, 129] width 14 height 14
click at [396, 87] on icon at bounding box center [395, 89] width 10 height 10
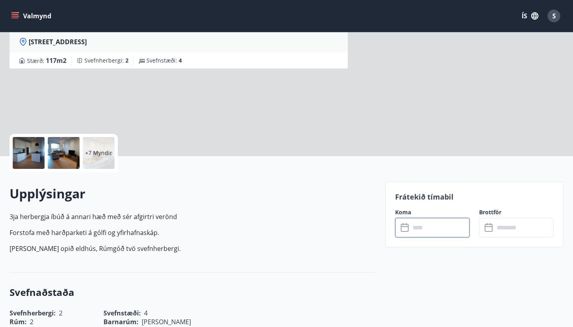
scroll to position [89, 0]
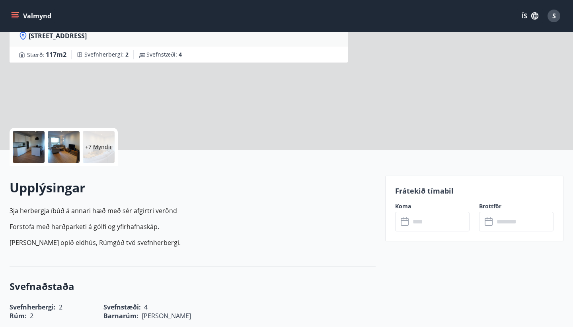
click at [25, 146] on div at bounding box center [29, 147] width 32 height 32
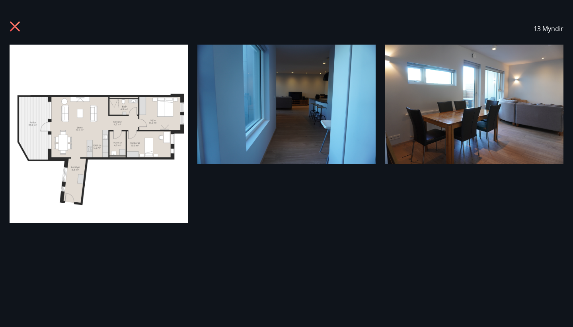
click at [548, 32] on span "13 Myndir" at bounding box center [549, 28] width 30 height 9
click at [256, 163] on div "13 Myndir" at bounding box center [286, 163] width 573 height 301
click at [256, 165] on div "13 Myndir" at bounding box center [286, 163] width 573 height 301
drag, startPoint x: 256, startPoint y: 165, endPoint x: 199, endPoint y: 147, distance: 59.7
click at [253, 165] on div "13 Myndir" at bounding box center [286, 163] width 573 height 301
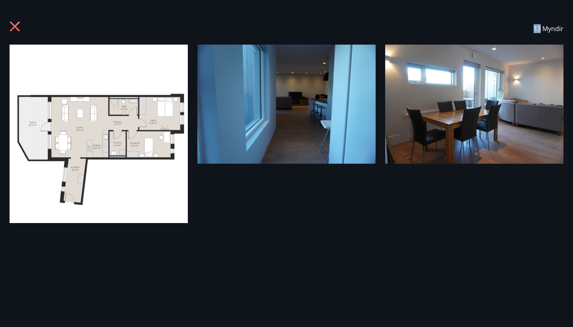
click at [15, 25] on icon at bounding box center [15, 27] width 10 height 10
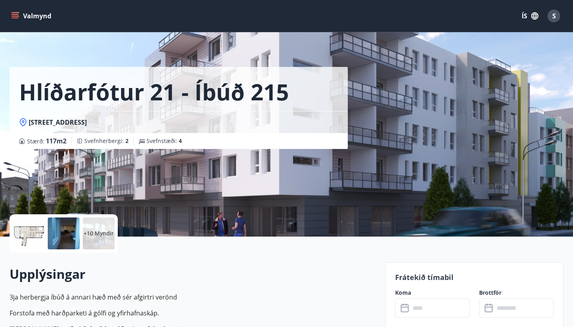
scroll to position [0, 0]
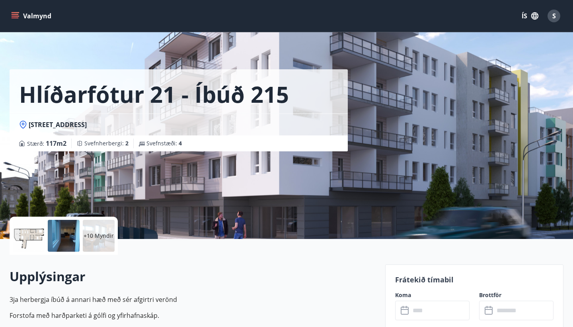
click at [94, 237] on p "+10 Myndir" at bounding box center [99, 236] width 30 height 8
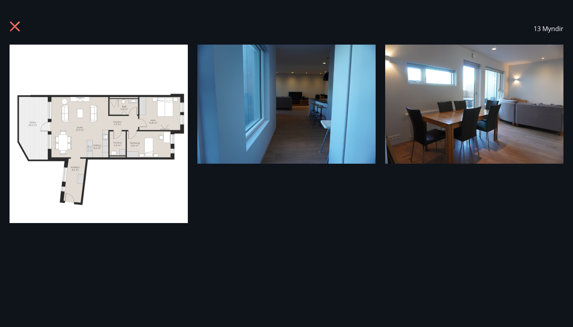
click at [17, 28] on icon at bounding box center [15, 27] width 10 height 10
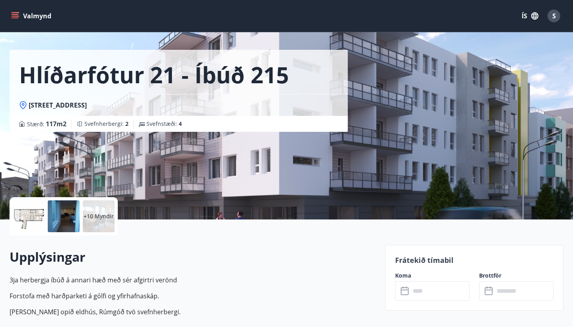
scroll to position [12, 0]
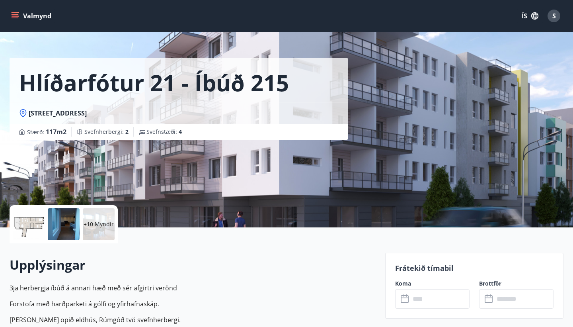
click at [27, 222] on div at bounding box center [29, 224] width 32 height 32
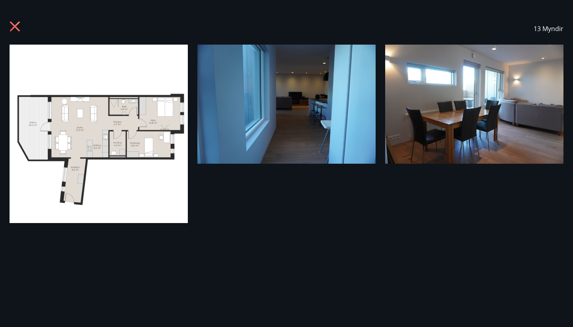
click at [14, 27] on icon at bounding box center [15, 27] width 10 height 10
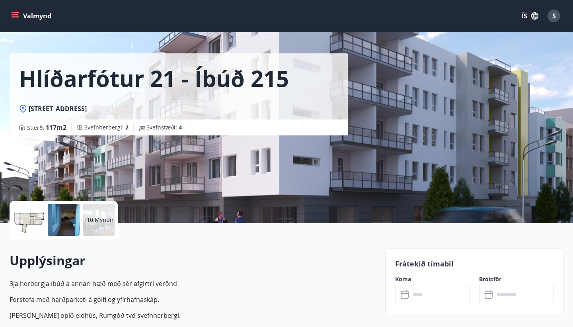
scroll to position [0, 0]
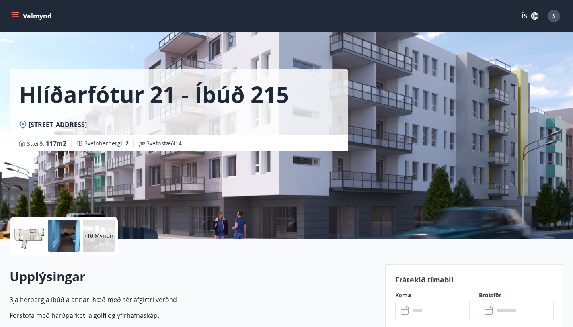
click at [19, 22] on button "Valmynd" at bounding box center [32, 16] width 45 height 14
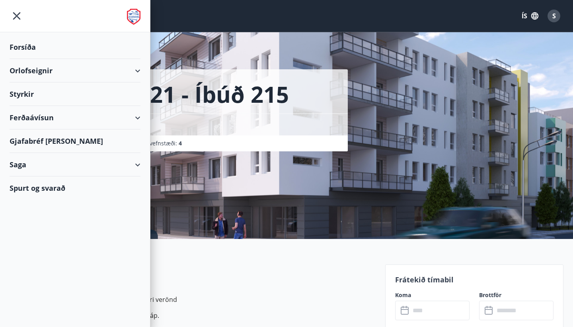
click at [127, 68] on div "Orlofseignir" at bounding box center [75, 70] width 131 height 23
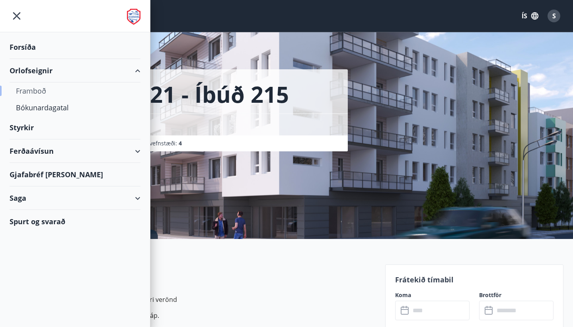
click at [33, 90] on div "Framboð" at bounding box center [75, 90] width 118 height 17
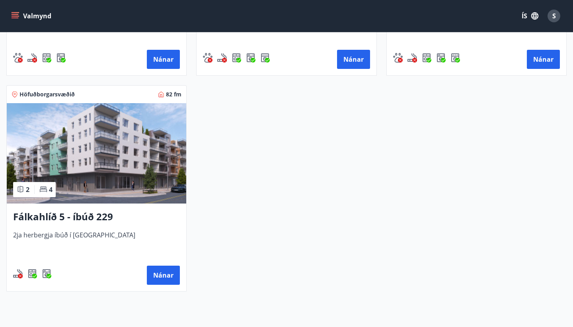
scroll to position [531, 0]
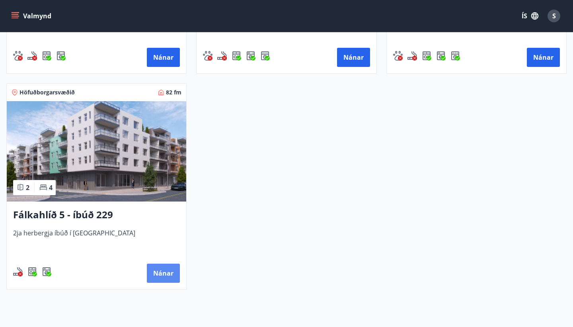
click at [161, 276] on button "Nánar" at bounding box center [163, 273] width 33 height 19
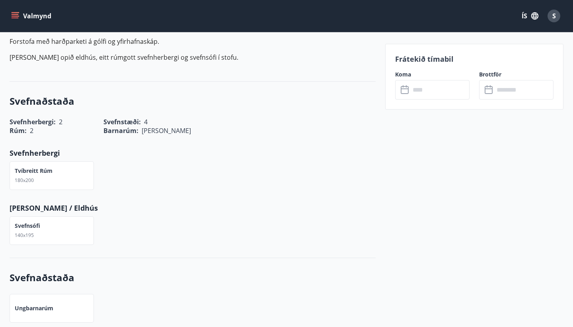
scroll to position [272, 0]
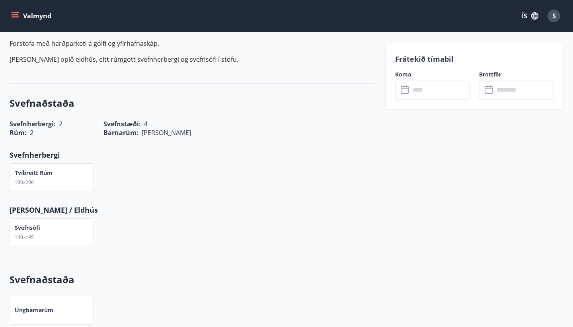
click at [407, 76] on label "Koma" at bounding box center [432, 74] width 74 height 8
click at [407, 87] on icon at bounding box center [406, 86] width 1 height 2
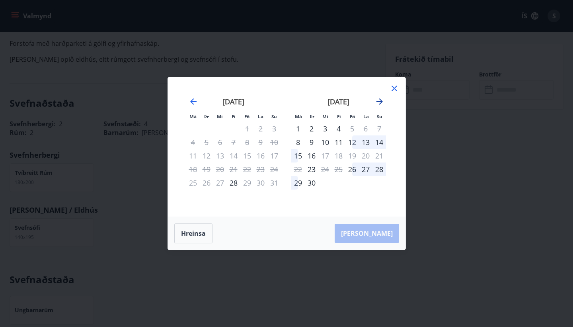
click at [381, 102] on icon "Move forward to switch to the next month." at bounding box center [380, 101] width 6 height 6
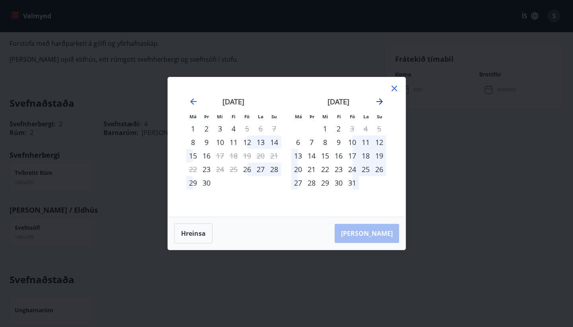
click at [381, 102] on icon "Move forward to switch to the next month." at bounding box center [380, 101] width 6 height 6
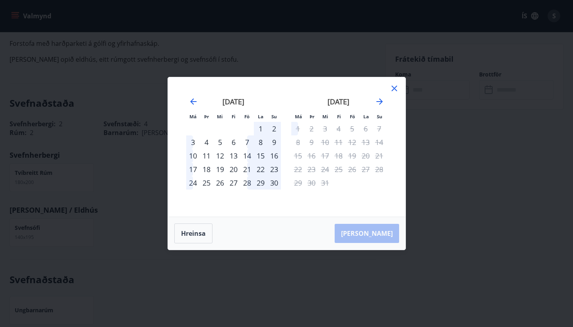
click at [395, 86] on icon at bounding box center [395, 89] width 10 height 10
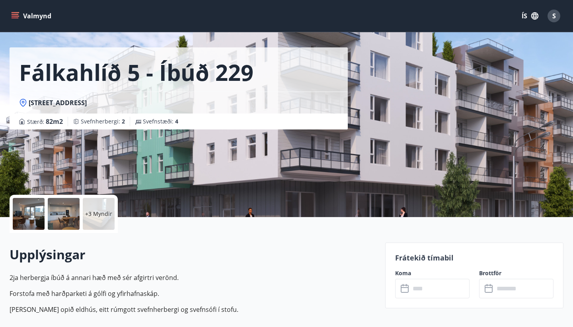
scroll to position [0, 0]
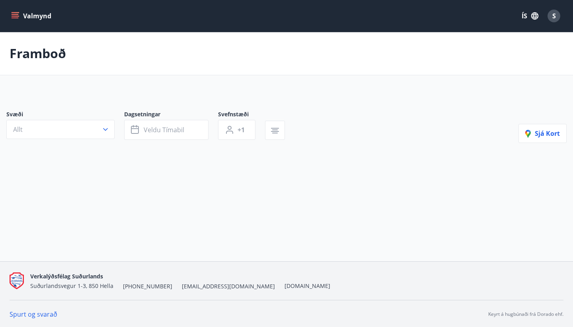
click at [18, 21] on button "Valmynd" at bounding box center [32, 16] width 45 height 14
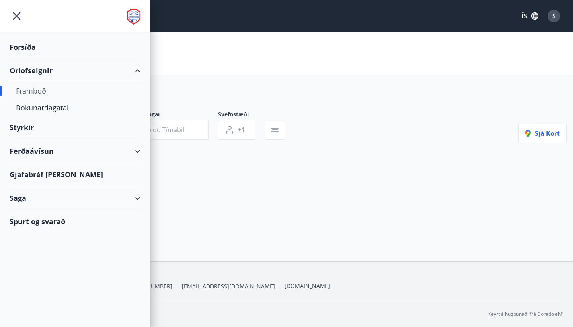
click at [43, 72] on div "Orlofseignir" at bounding box center [75, 70] width 131 height 23
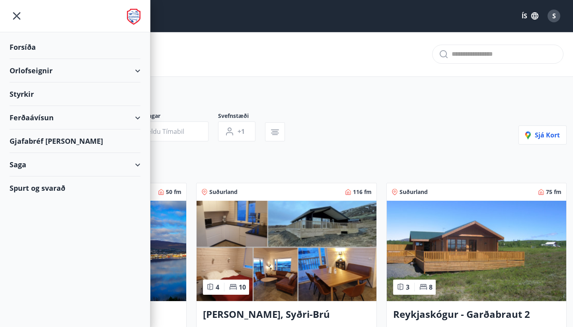
click at [379, 123] on div "Svæði Allt Dagsetningar Veldu tímabil Svefnstæði +1 Sjá kort" at bounding box center [286, 128] width 561 height 33
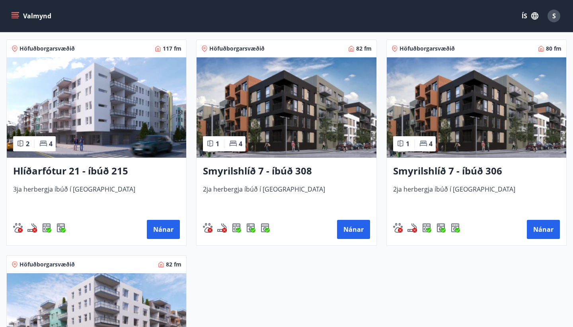
scroll to position [358, 0]
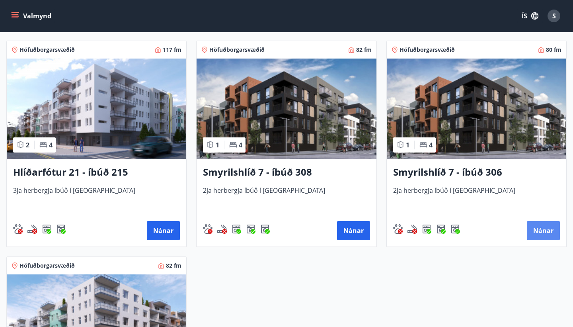
click at [544, 232] on button "Nánar" at bounding box center [543, 230] width 33 height 19
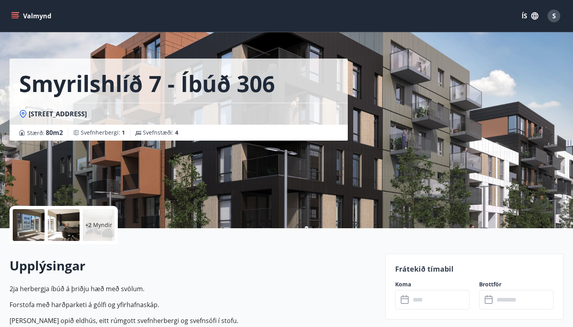
scroll to position [11, 0]
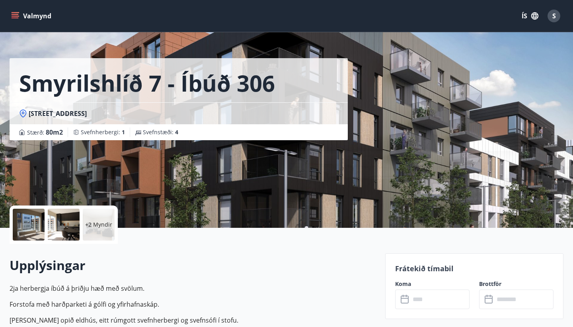
click at [405, 270] on p "Frátekið tímabil" at bounding box center [474, 268] width 158 height 10
click at [406, 299] on icon at bounding box center [406, 300] width 10 height 10
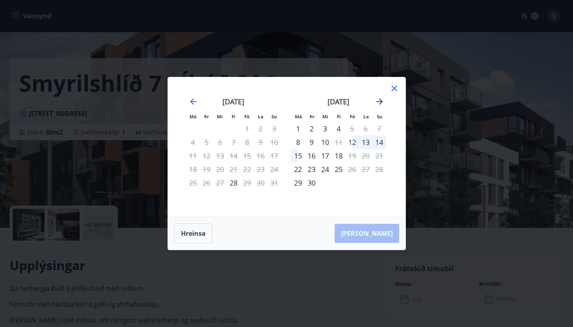
click at [380, 101] on icon "Move forward to switch to the next month." at bounding box center [380, 101] width 6 height 6
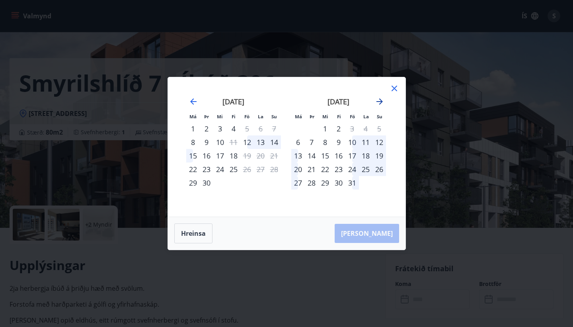
click at [380, 101] on icon "Move forward to switch to the next month." at bounding box center [380, 101] width 6 height 6
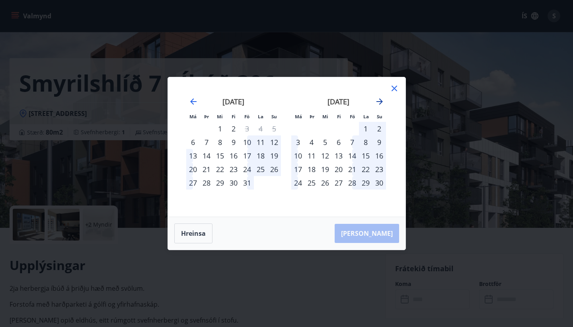
click at [380, 101] on icon "Move forward to switch to the next month." at bounding box center [380, 101] width 6 height 6
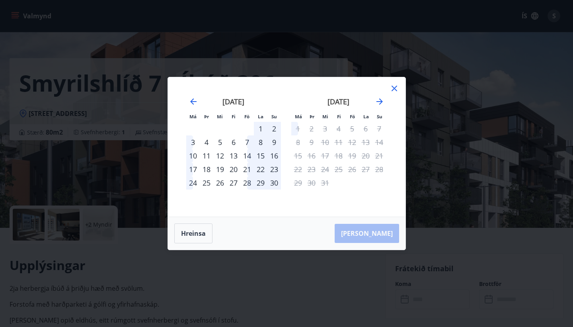
click at [395, 88] on icon at bounding box center [395, 89] width 10 height 10
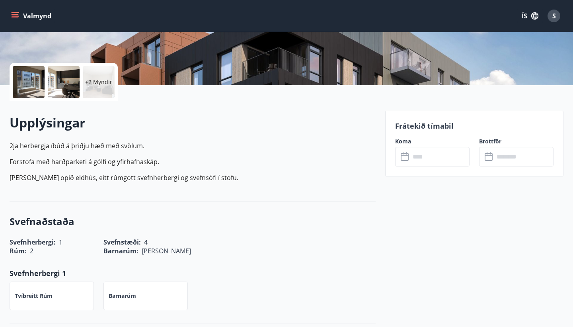
scroll to position [0, 0]
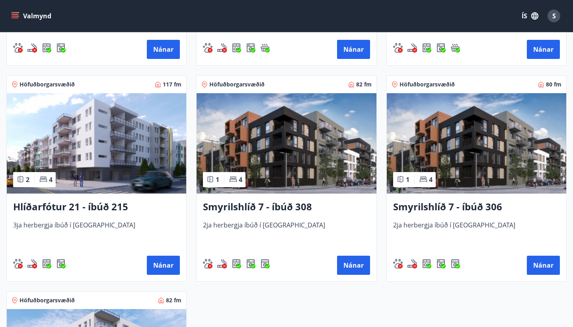
scroll to position [322, 0]
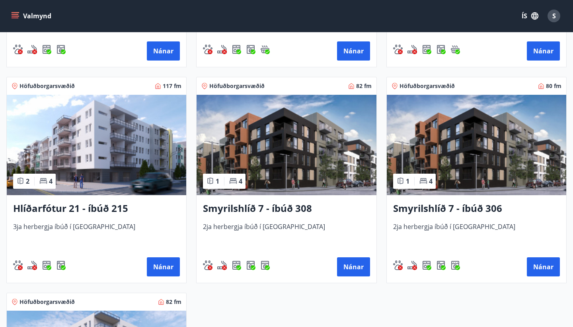
click at [256, 138] on img at bounding box center [287, 145] width 180 height 100
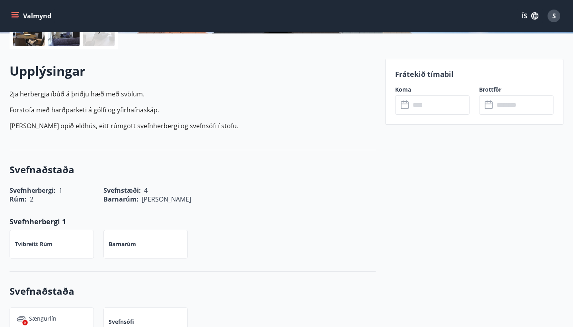
scroll to position [194, 0]
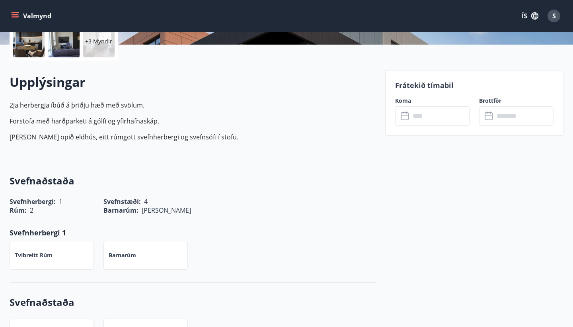
click at [407, 100] on label "Koma" at bounding box center [432, 101] width 74 height 8
click at [403, 102] on label "Koma" at bounding box center [432, 101] width 74 height 8
click at [408, 114] on icon at bounding box center [405, 116] width 8 height 8
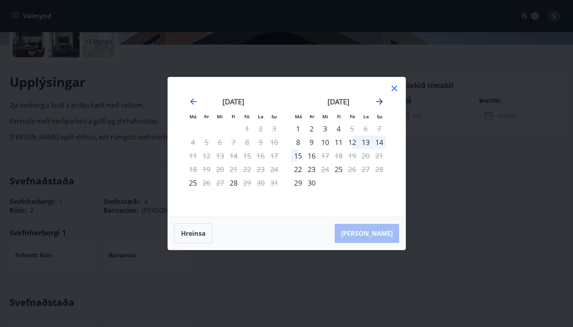
click at [381, 103] on icon "Move forward to switch to the next month." at bounding box center [380, 101] width 6 height 6
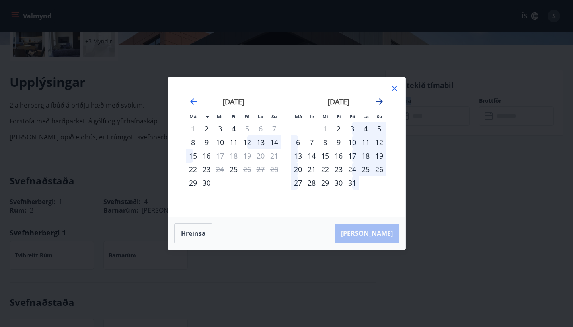
click at [381, 102] on icon "Move forward to switch to the next month." at bounding box center [380, 101] width 6 height 6
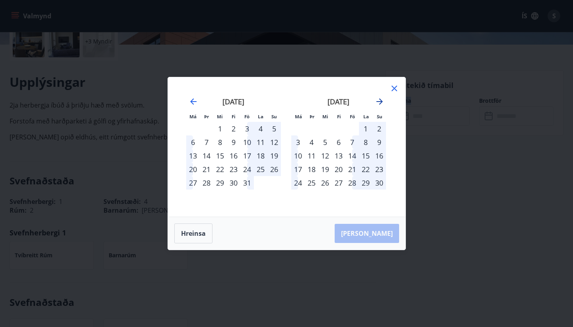
click at [381, 102] on icon "Move forward to switch to the next month." at bounding box center [380, 101] width 6 height 6
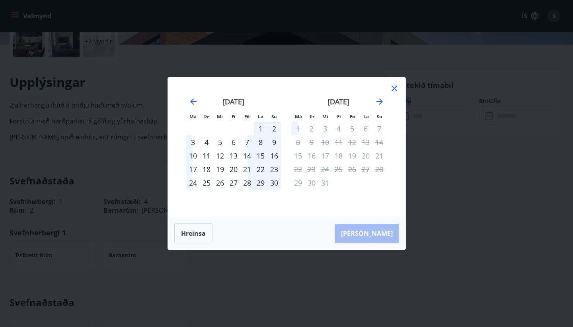
click at [395, 88] on icon at bounding box center [395, 89] width 6 height 6
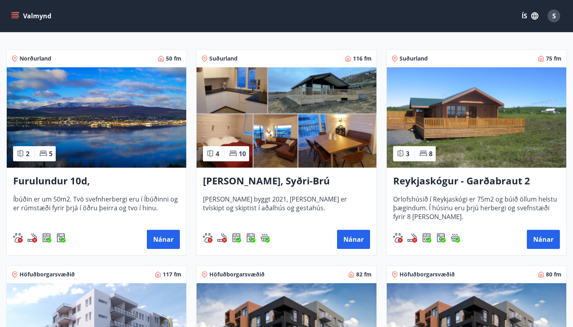
scroll to position [134, 0]
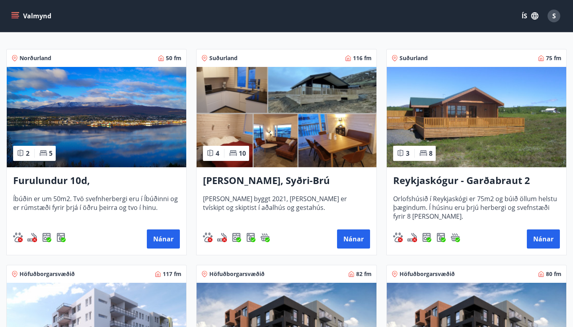
click at [276, 179] on h3 "[PERSON_NAME], Syðri-Brú" at bounding box center [286, 181] width 167 height 14
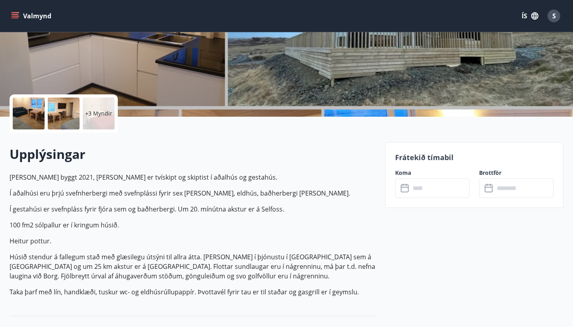
scroll to position [129, 0]
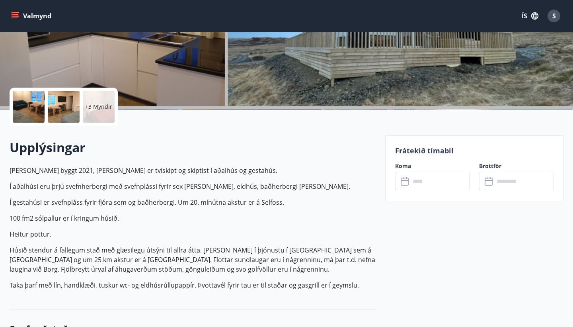
click at [404, 168] on label "Koma" at bounding box center [432, 166] width 74 height 8
click at [404, 166] on label "Koma" at bounding box center [432, 166] width 74 height 8
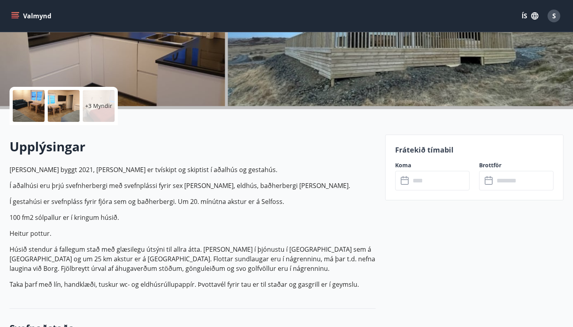
scroll to position [123, 0]
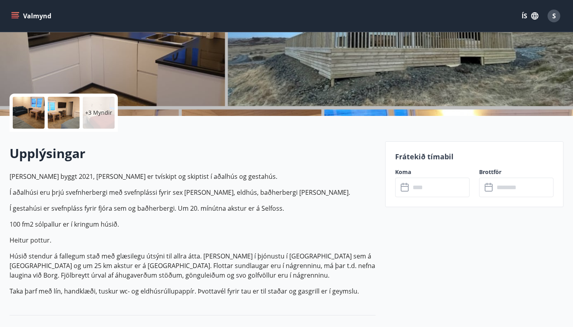
click at [406, 173] on label "Koma" at bounding box center [432, 172] width 74 height 8
click at [401, 173] on label "Koma" at bounding box center [432, 172] width 74 height 8
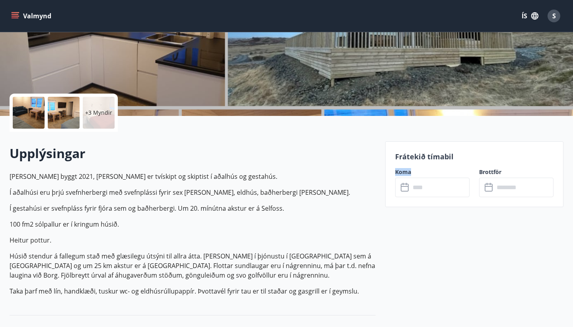
click at [405, 188] on icon at bounding box center [406, 188] width 10 height 10
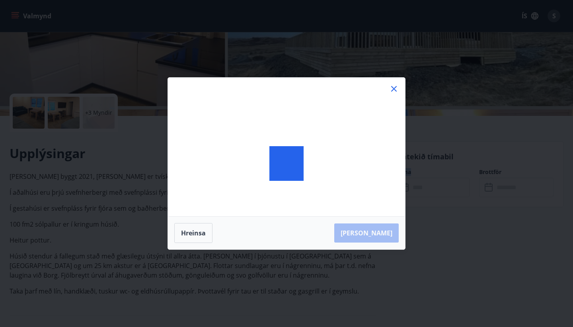
click at [405, 188] on div at bounding box center [286, 164] width 237 height 172
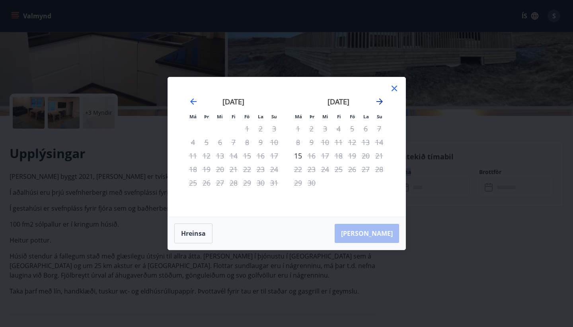
click at [378, 102] on icon "Move forward to switch to the next month." at bounding box center [380, 102] width 10 height 10
click at [192, 101] on icon "Move backward to switch to the previous month." at bounding box center [193, 101] width 6 height 6
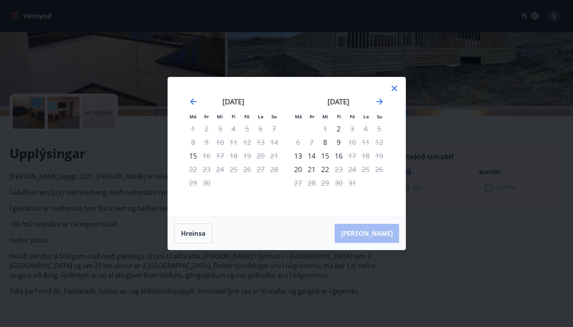
click at [397, 87] on icon at bounding box center [395, 89] width 10 height 10
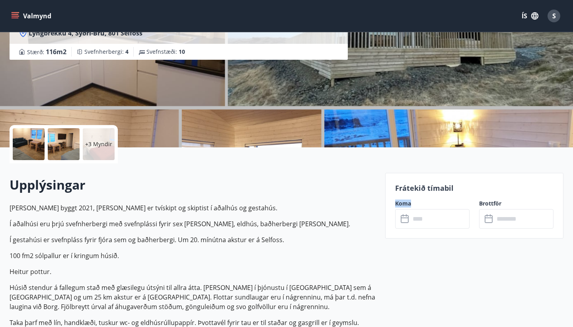
scroll to position [104, 0]
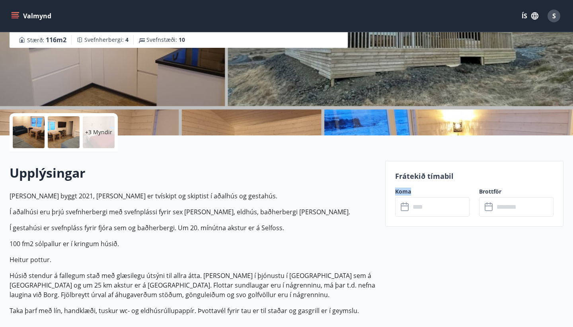
click at [407, 192] on label "Koma" at bounding box center [432, 192] width 74 height 8
click at [404, 193] on label "Koma" at bounding box center [432, 192] width 74 height 8
click at [406, 192] on label "Koma" at bounding box center [432, 192] width 74 height 8
click at [403, 191] on label "Koma" at bounding box center [432, 192] width 74 height 8
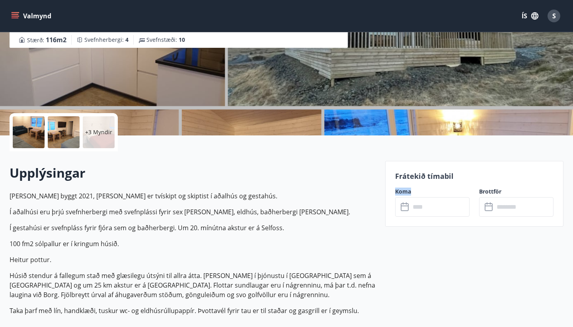
click at [403, 191] on label "Koma" at bounding box center [432, 192] width 74 height 8
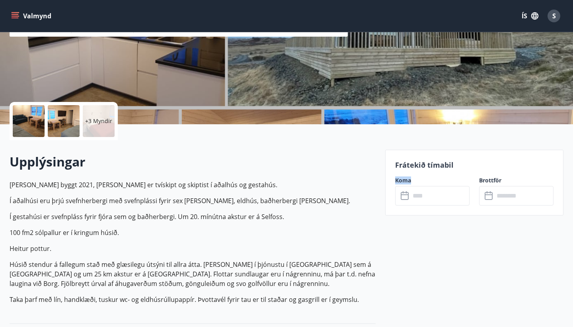
scroll to position [115, 0]
click at [403, 182] on label "Koma" at bounding box center [432, 180] width 74 height 8
click at [422, 198] on input "text" at bounding box center [439, 196] width 59 height 20
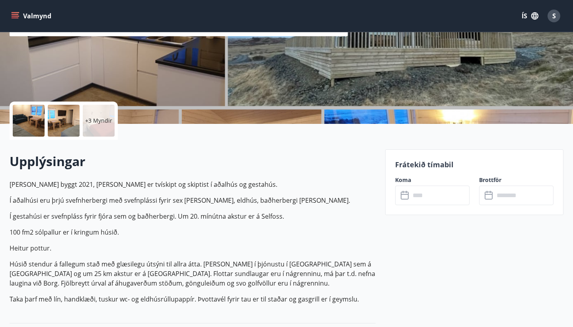
click at [405, 180] on label "Koma" at bounding box center [432, 180] width 74 height 8
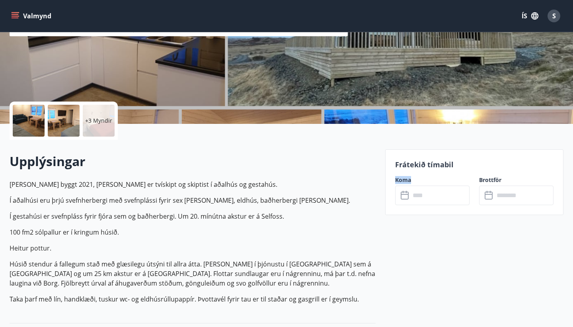
click at [405, 180] on label "Koma" at bounding box center [432, 180] width 74 height 8
click at [426, 165] on p "Frátekið tímabil" at bounding box center [474, 164] width 158 height 10
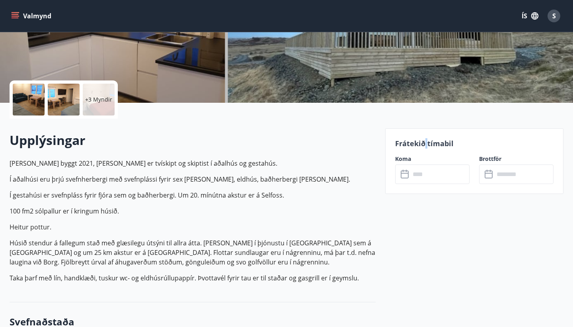
scroll to position [139, 0]
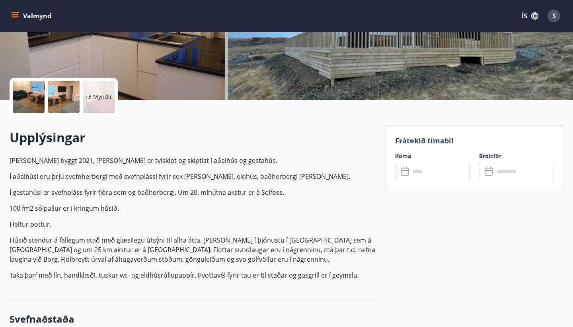
click at [403, 157] on label "Koma" at bounding box center [432, 156] width 74 height 8
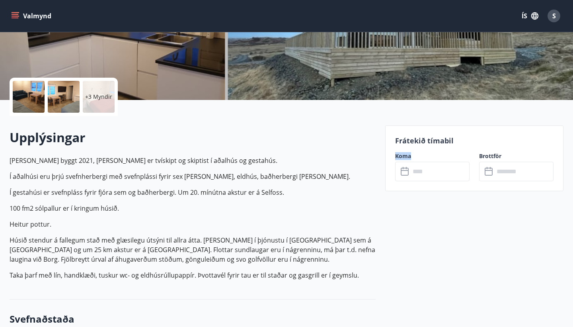
click at [403, 157] on label "Koma" at bounding box center [432, 156] width 74 height 8
click at [404, 174] on icon at bounding box center [406, 172] width 10 height 10
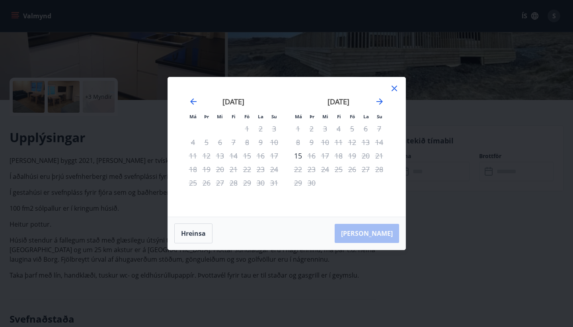
click at [408, 151] on div "Má Þr Mi Fi Fö La Su Má Þr Mi Fi Fö La Su [DATE] 1 2 3 4 5 6 7 8 9 10 11 12 13 …" at bounding box center [286, 163] width 573 height 327
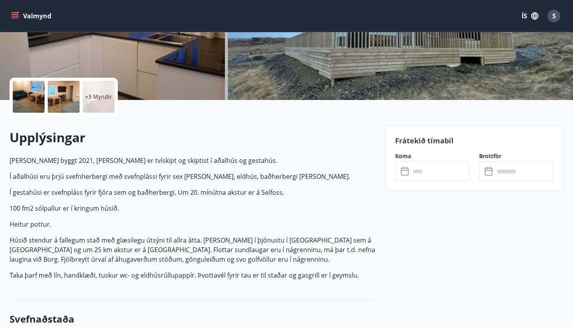
click at [406, 174] on icon at bounding box center [406, 172] width 10 height 10
click at [408, 148] on div "Frátekið tímabil Koma ​ ​ Brottför ​ ​" at bounding box center [474, 158] width 178 height 66
click at [402, 158] on label "Koma" at bounding box center [432, 156] width 74 height 8
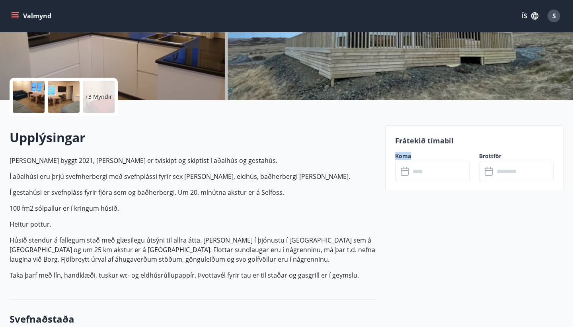
click at [405, 172] on icon at bounding box center [406, 172] width 10 height 10
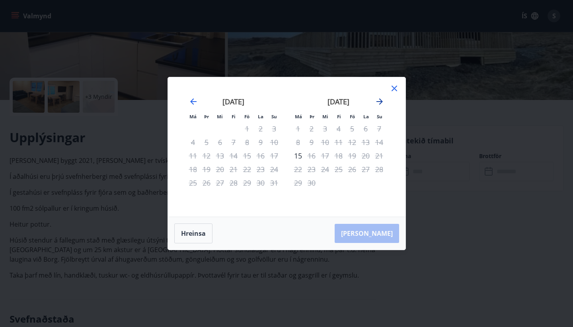
click at [379, 100] on icon "Move forward to switch to the next month." at bounding box center [380, 102] width 10 height 10
click at [380, 101] on icon "Move forward to switch to the next month." at bounding box center [380, 102] width 10 height 10
click at [393, 88] on icon at bounding box center [395, 89] width 10 height 10
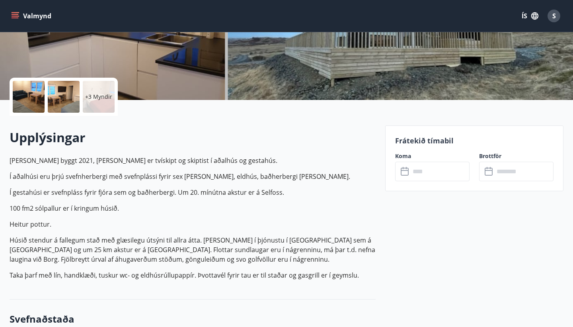
scroll to position [139, 0]
click at [18, 16] on icon "menu" at bounding box center [16, 16] width 9 height 1
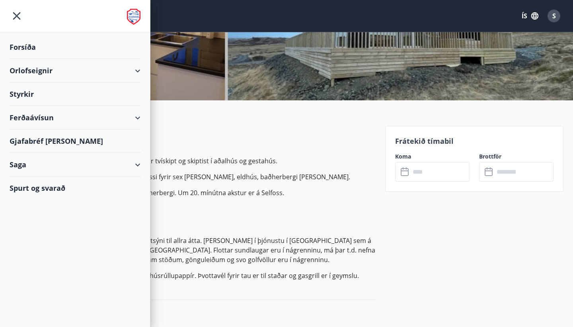
click at [52, 117] on div "Ferðaávísun" at bounding box center [75, 117] width 131 height 23
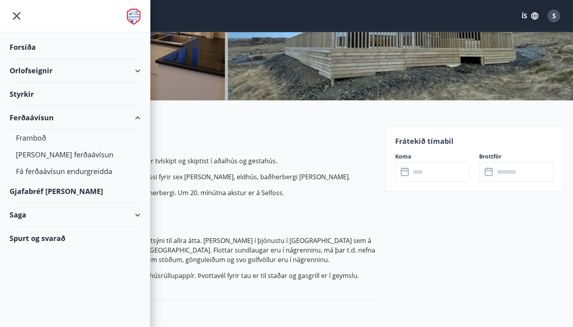
click at [41, 69] on div "Orlofseignir" at bounding box center [75, 70] width 131 height 23
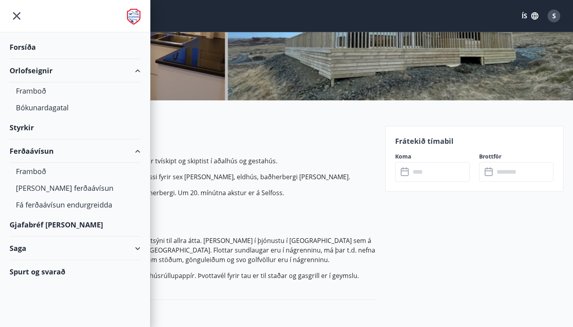
click at [41, 69] on div "Orlofseignir" at bounding box center [75, 70] width 131 height 23
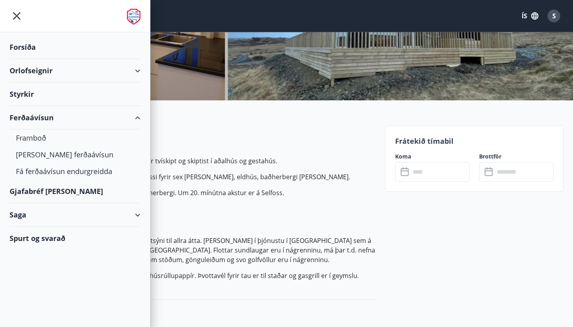
click at [41, 69] on div "Orlofseignir" at bounding box center [75, 70] width 131 height 23
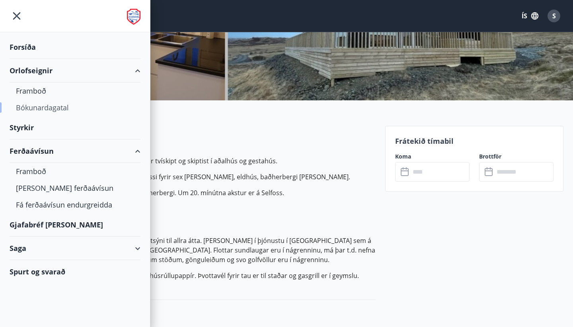
click at [44, 107] on div "Bókunardagatal" at bounding box center [75, 107] width 118 height 17
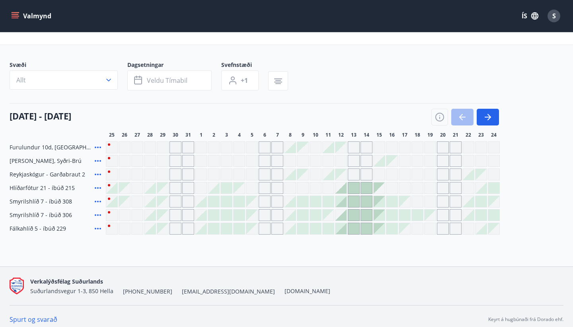
scroll to position [35, 0]
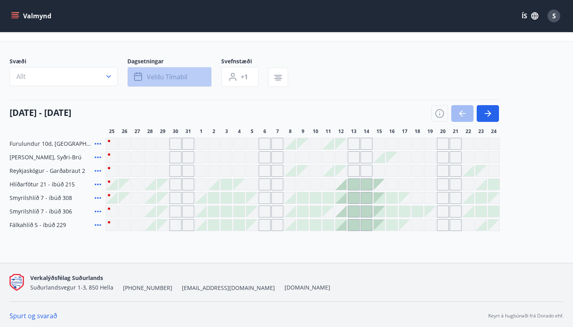
click at [138, 78] on icon "button" at bounding box center [139, 77] width 10 height 10
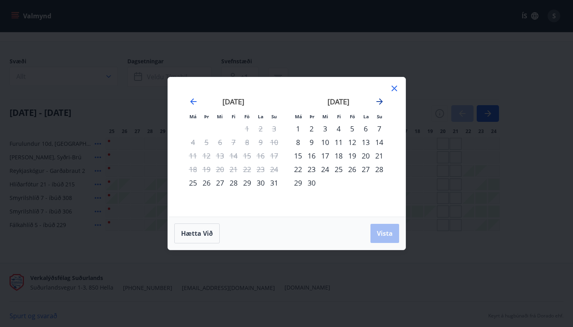
click at [378, 104] on icon "Move forward to switch to the next month." at bounding box center [380, 102] width 10 height 10
click at [350, 141] on div "12" at bounding box center [353, 142] width 14 height 14
click at [377, 142] on div "14" at bounding box center [380, 142] width 14 height 14
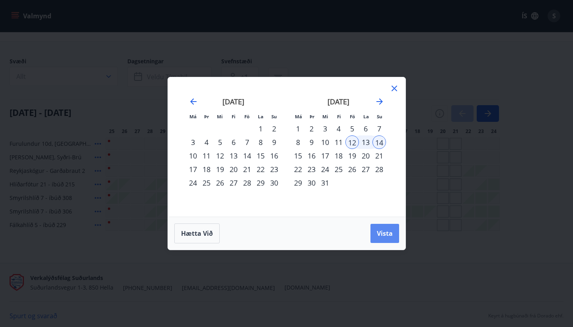
click at [383, 231] on span "Vista" at bounding box center [385, 233] width 16 height 9
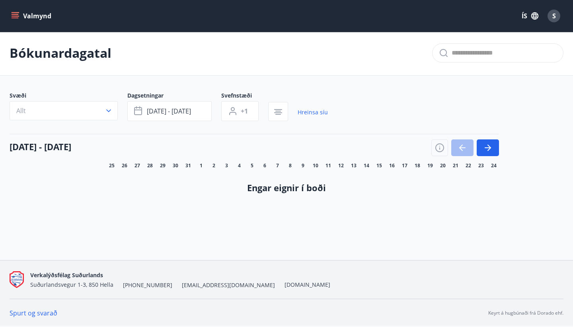
scroll to position [1, 0]
click at [14, 4] on div "Valmynd ÍS S" at bounding box center [286, 16] width 573 height 32
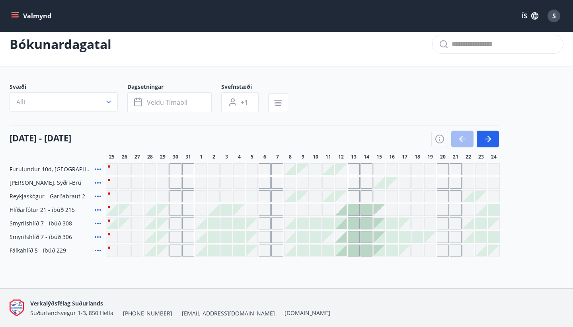
scroll to position [4, 0]
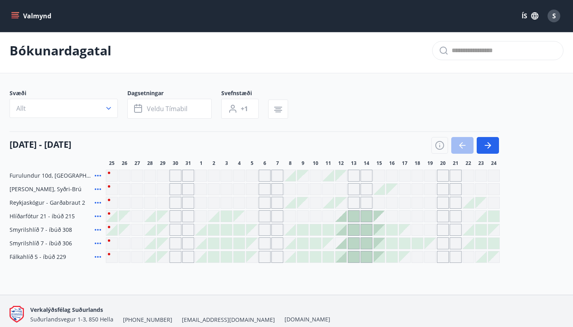
click at [97, 203] on icon at bounding box center [98, 203] width 6 height 2
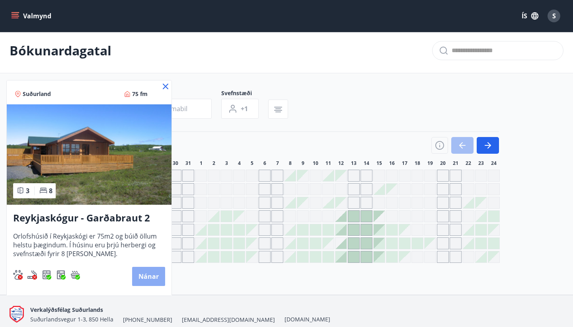
click at [150, 276] on button "Nánar" at bounding box center [148, 276] width 33 height 19
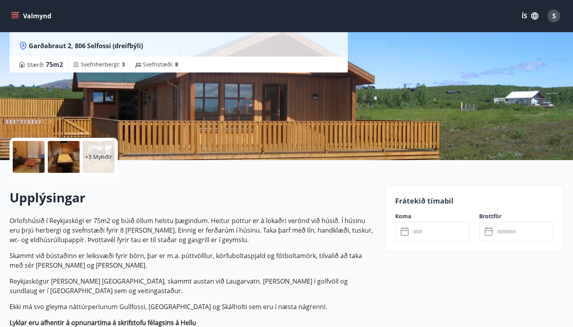
scroll to position [84, 0]
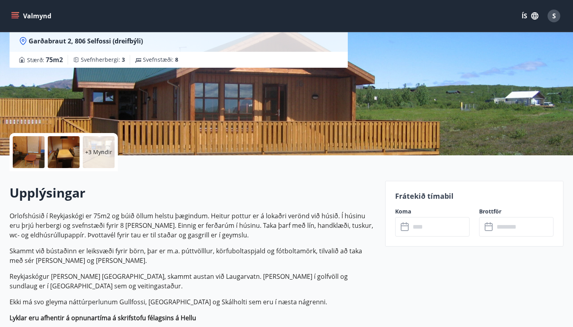
click at [402, 211] on label "Koma" at bounding box center [432, 211] width 74 height 8
click at [422, 225] on input "text" at bounding box center [439, 227] width 59 height 20
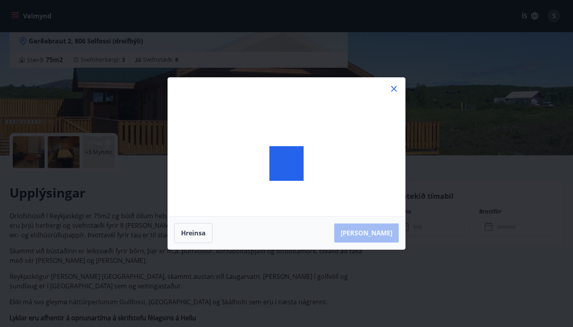
click at [422, 225] on div "[PERSON_NAME]" at bounding box center [286, 163] width 573 height 327
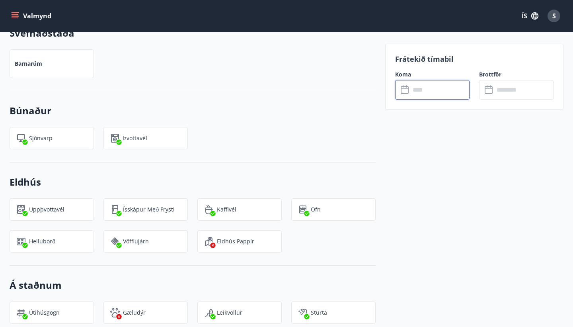
scroll to position [611, 0]
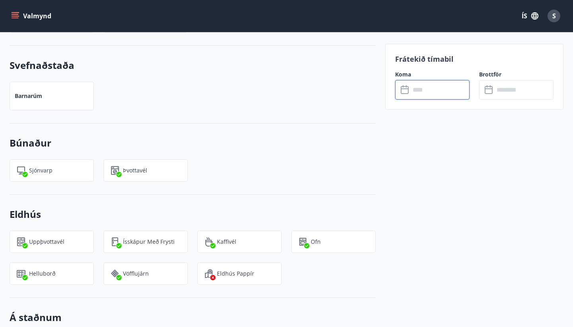
click at [407, 95] on div "​ ​" at bounding box center [432, 90] width 74 height 20
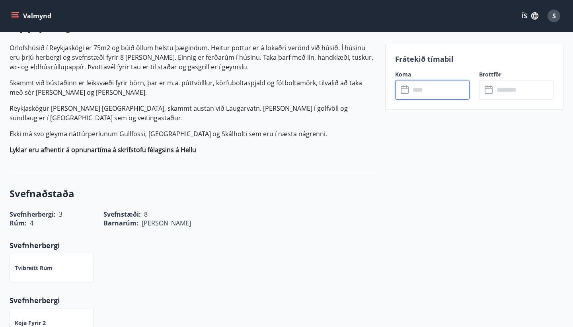
scroll to position [250, 0]
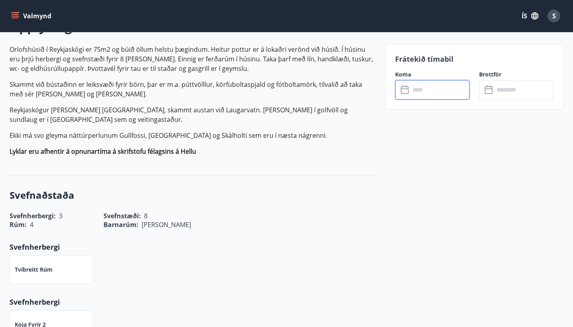
click at [415, 92] on input "text" at bounding box center [439, 90] width 59 height 20
click at [418, 61] on p "Frátekið tímabil" at bounding box center [474, 59] width 158 height 10
click at [404, 90] on icon at bounding box center [406, 90] width 10 height 10
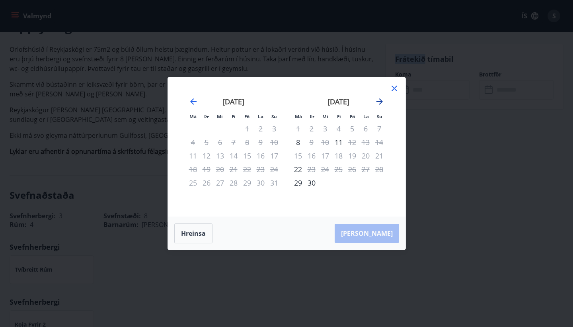
click at [379, 101] on icon "Move forward to switch to the next month." at bounding box center [380, 102] width 10 height 10
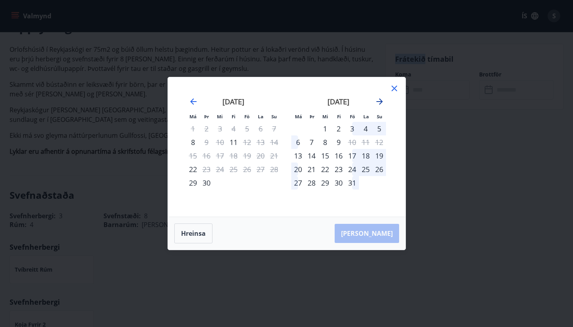
click at [379, 101] on icon "Move forward to switch to the next month." at bounding box center [380, 102] width 10 height 10
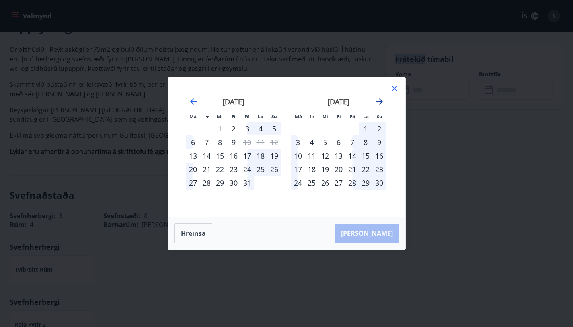
click at [379, 101] on icon "Move forward to switch to the next month." at bounding box center [380, 102] width 10 height 10
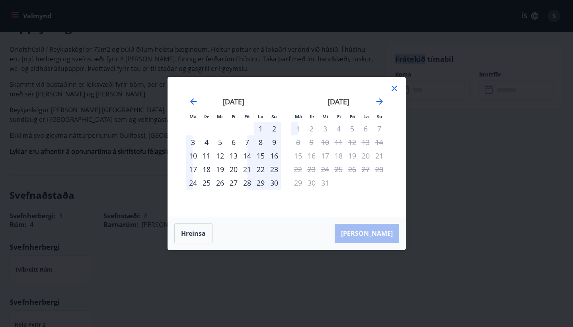
click at [393, 88] on icon at bounding box center [395, 89] width 10 height 10
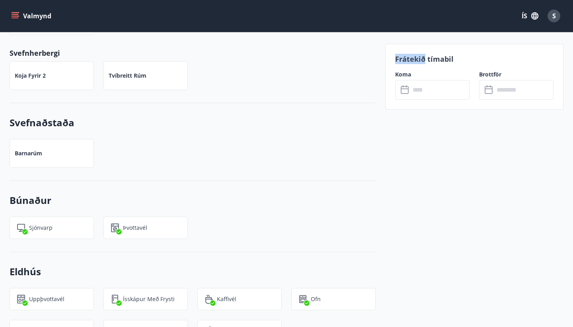
scroll to position [0, 0]
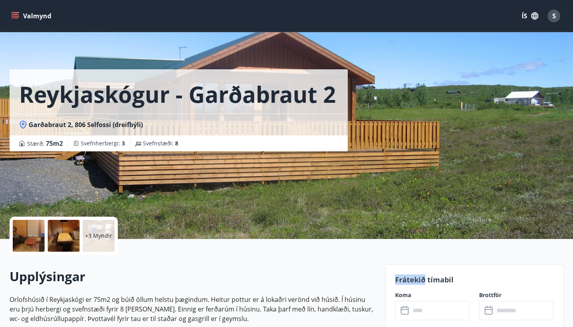
click at [13, 15] on icon "menu" at bounding box center [15, 14] width 7 height 1
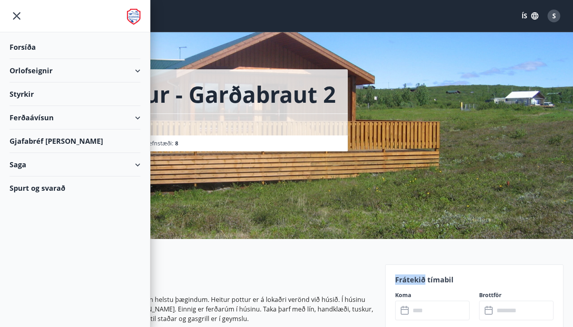
click at [139, 70] on div "Orlofseignir" at bounding box center [75, 70] width 131 height 23
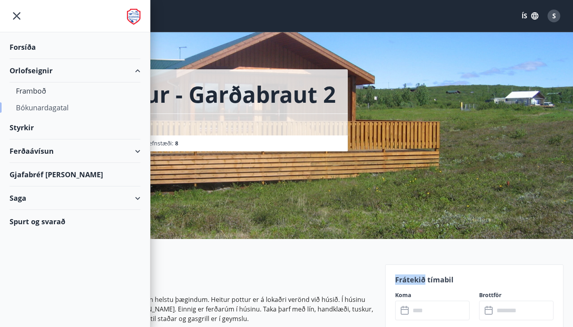
click at [49, 108] on div "Bókunardagatal" at bounding box center [75, 107] width 118 height 17
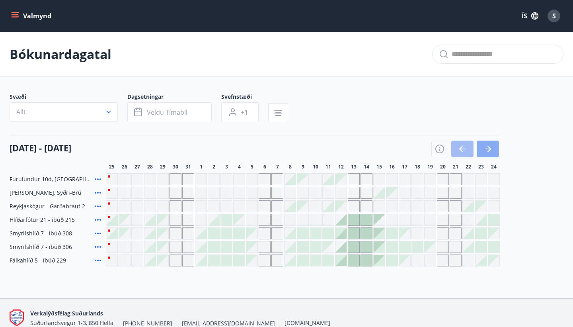
click at [488, 149] on icon "button" at bounding box center [488, 149] width 10 height 10
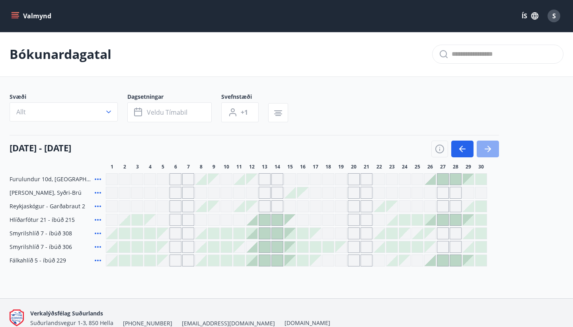
click at [488, 149] on icon "button" at bounding box center [488, 149] width 10 height 10
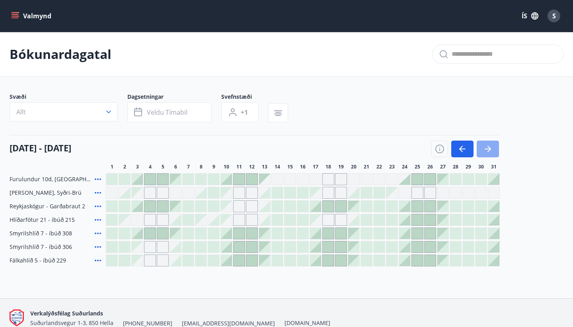
click at [488, 149] on icon "button" at bounding box center [488, 149] width 10 height 10
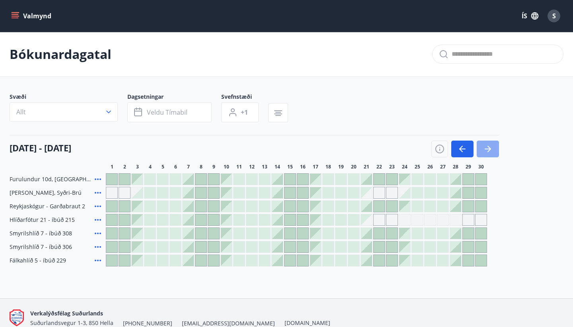
click at [488, 149] on icon "button" at bounding box center [488, 149] width 10 height 10
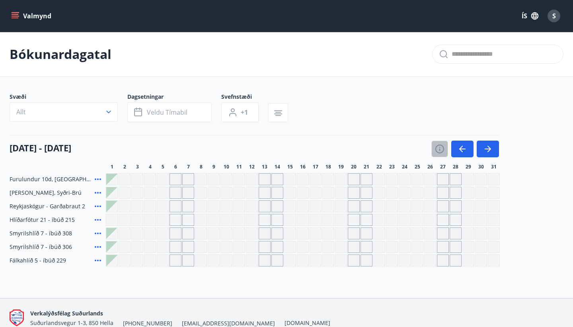
click at [439, 149] on icon "button" at bounding box center [440, 149] width 10 height 10
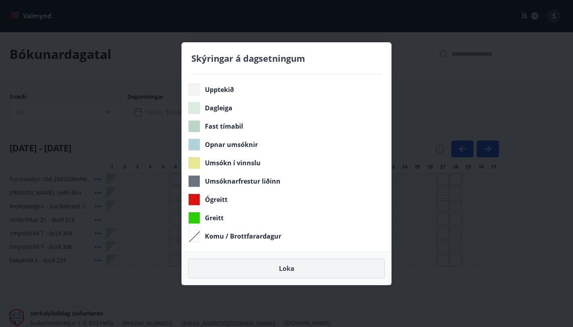
click at [283, 272] on button "Loka" at bounding box center [286, 268] width 197 height 20
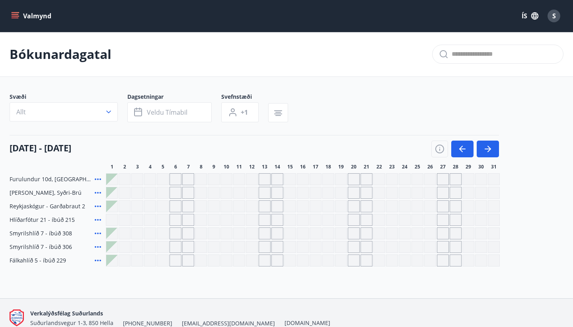
click at [266, 176] on div "Gráir dagar eru ekki bókanlegir" at bounding box center [265, 179] width 12 height 12
click at [286, 178] on div "Gráir dagar eru ekki bókanlegir" at bounding box center [290, 179] width 12 height 12
click at [460, 151] on icon "button" at bounding box center [463, 149] width 10 height 10
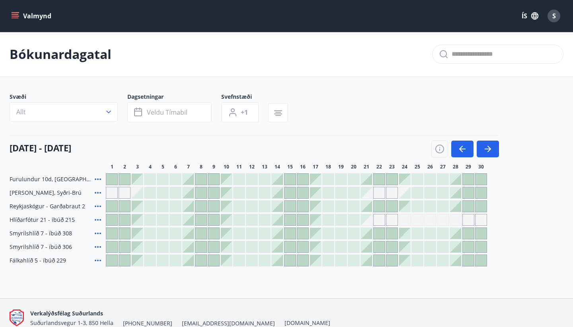
click at [254, 198] on div at bounding box center [251, 192] width 11 height 11
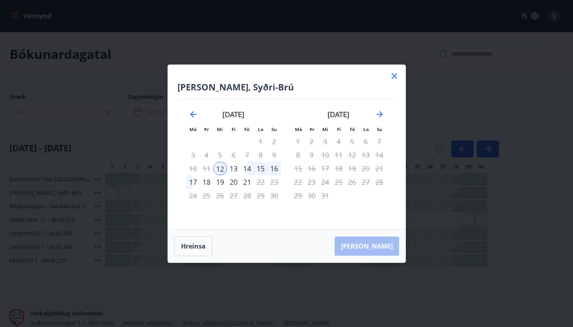
click at [231, 169] on div "13" at bounding box center [234, 169] width 14 height 14
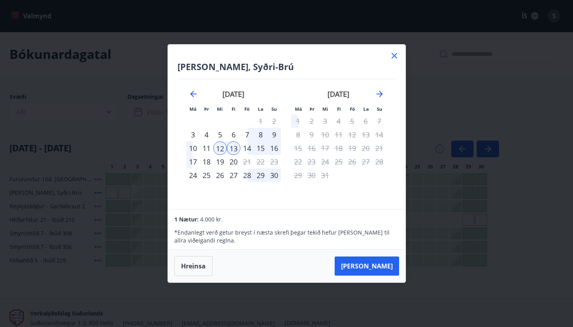
click at [205, 149] on div "11" at bounding box center [207, 148] width 14 height 14
click at [194, 149] on div "10" at bounding box center [193, 148] width 14 height 14
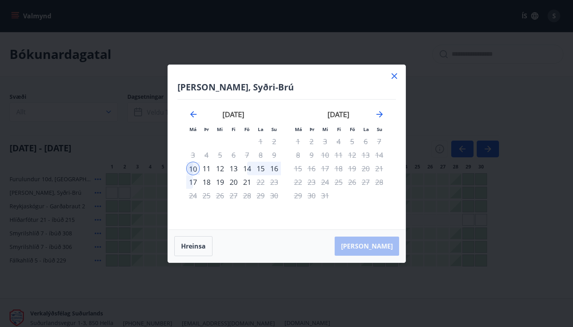
click at [394, 75] on icon at bounding box center [395, 76] width 6 height 6
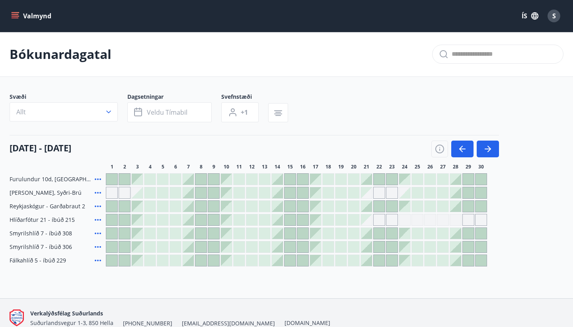
click at [394, 75] on div "Bókunardagatal" at bounding box center [286, 54] width 573 height 45
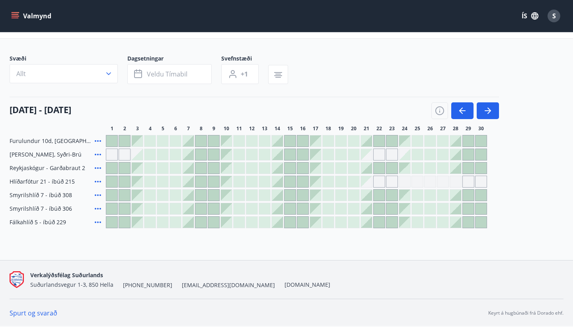
click at [27, 315] on link "Spurt og svarað" at bounding box center [34, 313] width 48 height 9
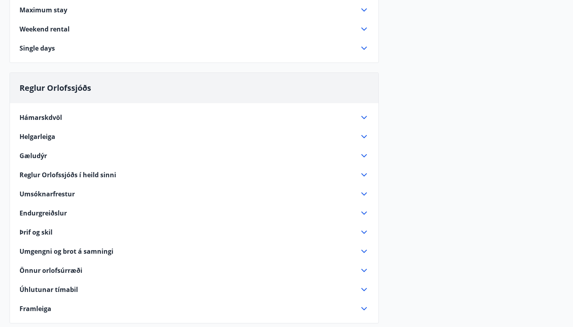
scroll to position [446, 0]
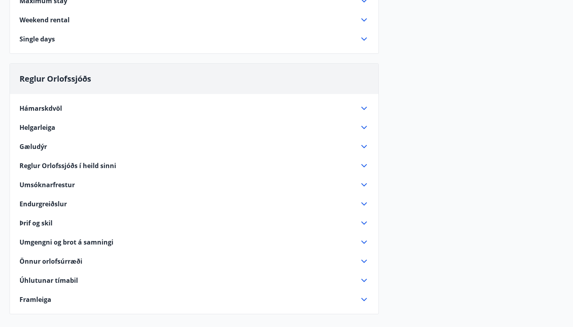
click at [363, 265] on icon at bounding box center [365, 261] width 10 height 10
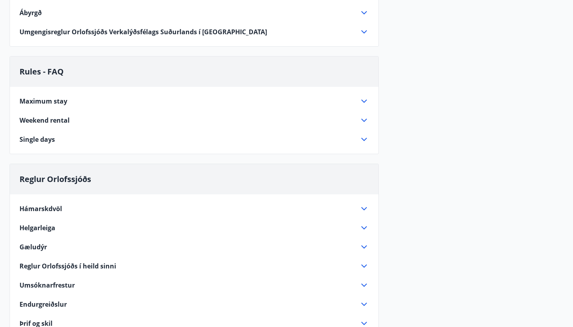
scroll to position [344, 0]
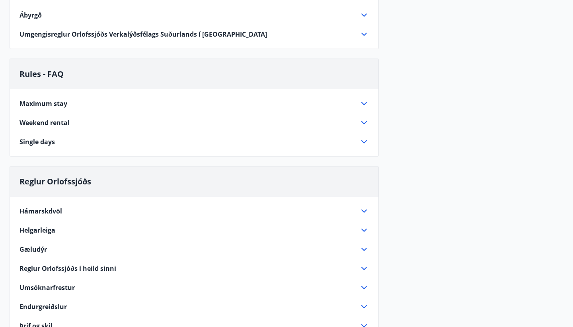
click at [51, 210] on span "Hámarskdvöl" at bounding box center [41, 211] width 43 height 9
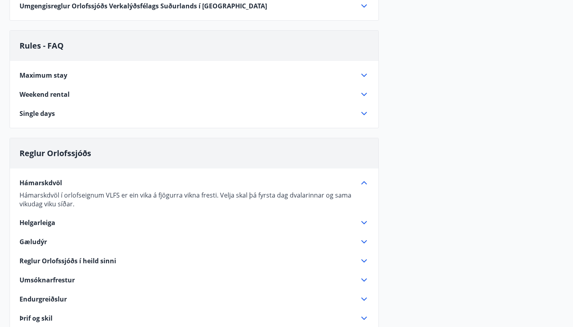
scroll to position [372, 0]
click at [50, 280] on span "Umsóknarfrestur" at bounding box center [47, 279] width 55 height 9
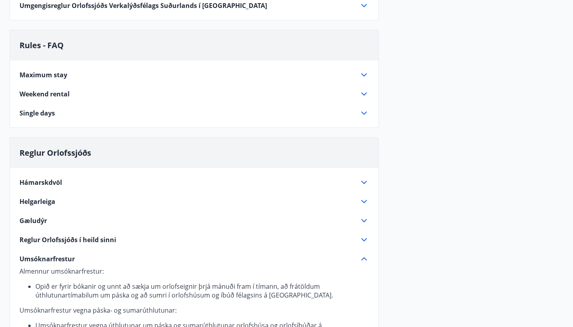
click at [50, 280] on div "Umsóknarfrestur Almennur umsóknarfrestur: Opið er fyrir bókanir og unnt að sækj…" at bounding box center [195, 304] width 350 height 100
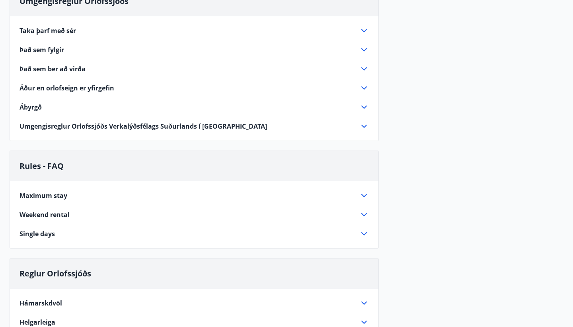
scroll to position [202, 0]
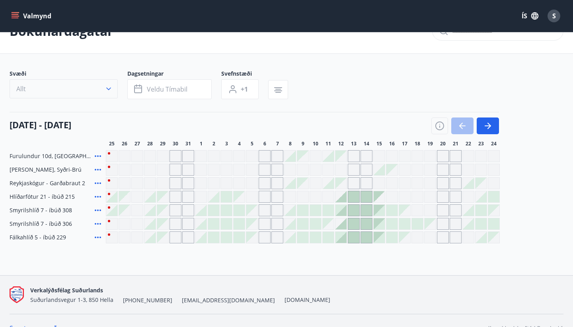
scroll to position [26, 0]
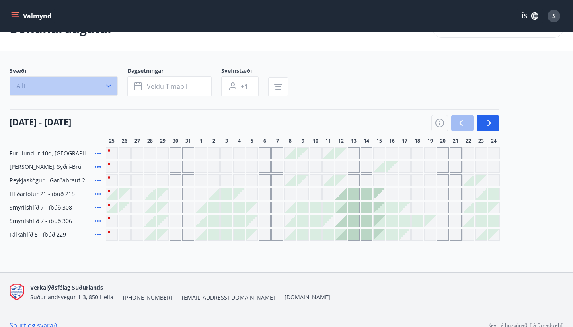
click at [109, 86] on icon "button" at bounding box center [108, 86] width 5 height 3
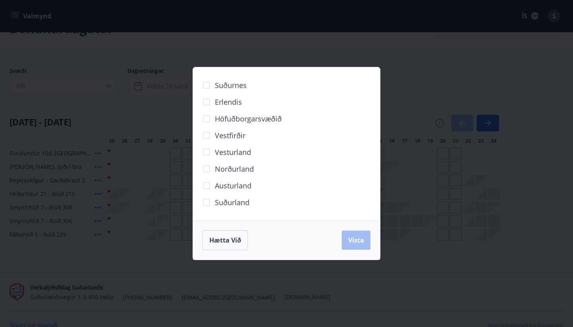
click at [223, 117] on span "Höfuðborgarsvæðið" at bounding box center [248, 118] width 67 height 10
click at [358, 245] on button "Vista" at bounding box center [356, 240] width 29 height 19
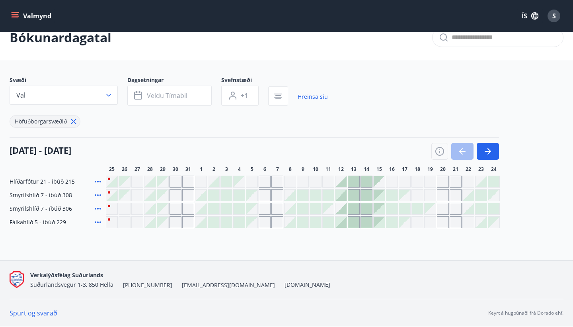
scroll to position [17, 0]
click at [96, 221] on icon at bounding box center [98, 222] width 6 height 2
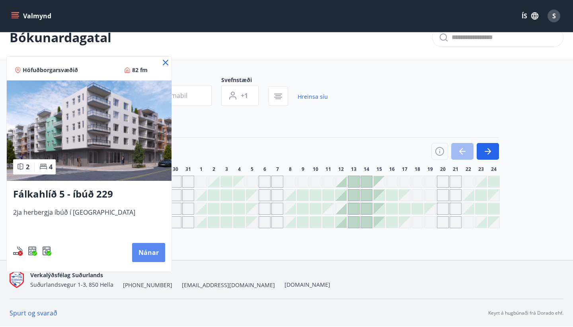
click at [145, 253] on button "Nánar" at bounding box center [148, 252] width 33 height 19
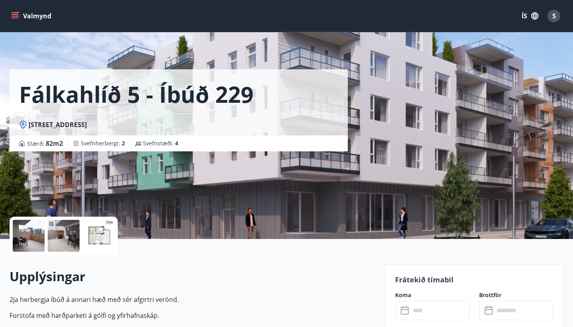
click at [24, 232] on div at bounding box center [29, 236] width 32 height 32
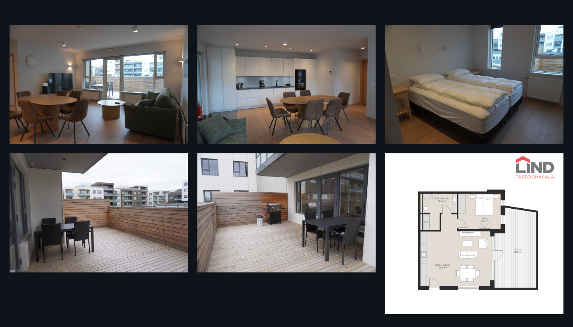
scroll to position [20, 0]
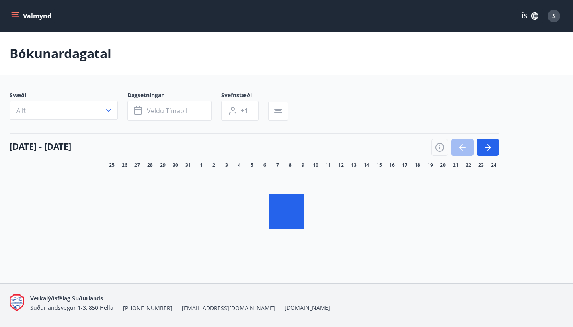
scroll to position [17, 0]
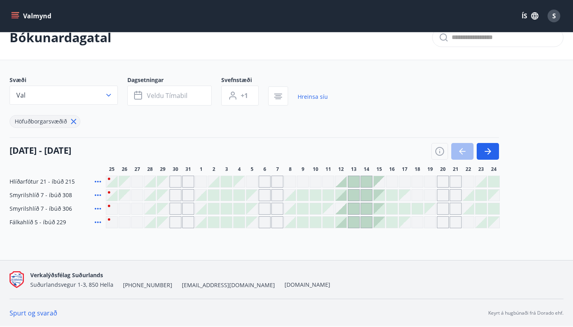
click at [97, 180] on icon at bounding box center [98, 182] width 10 height 10
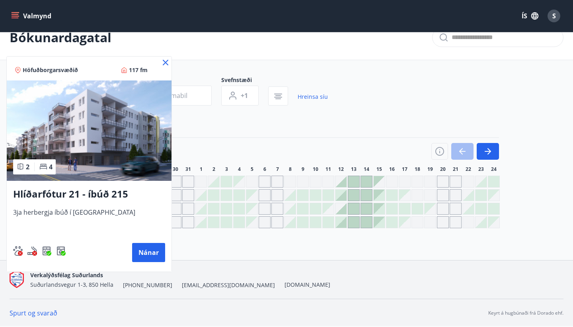
click at [43, 166] on icon at bounding box center [43, 166] width 8 height 8
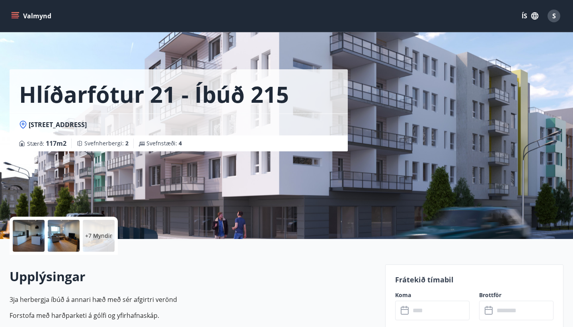
click at [30, 231] on div at bounding box center [29, 236] width 32 height 32
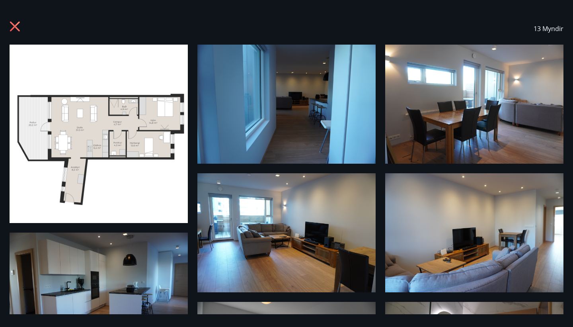
click at [313, 121] on img at bounding box center [286, 104] width 178 height 119
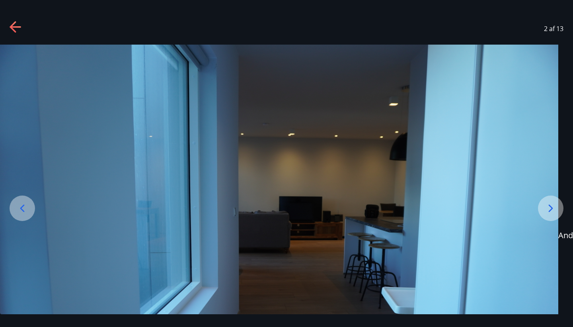
click at [551, 209] on icon at bounding box center [551, 208] width 4 height 8
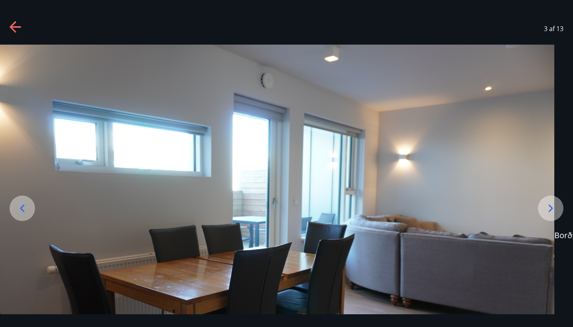
click at [551, 209] on icon at bounding box center [551, 208] width 4 height 8
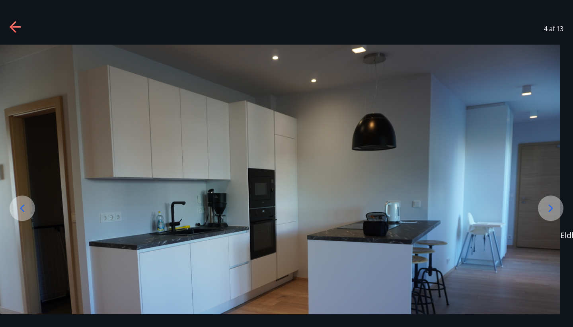
click at [551, 209] on icon at bounding box center [551, 208] width 4 height 8
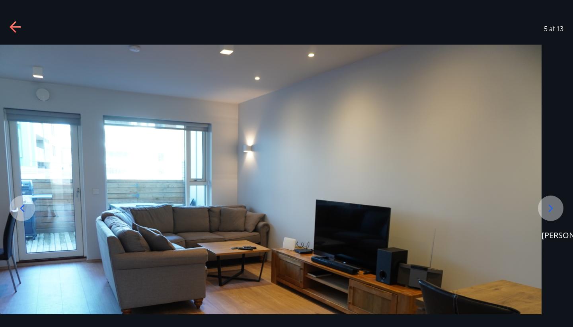
click at [551, 209] on icon at bounding box center [551, 208] width 4 height 8
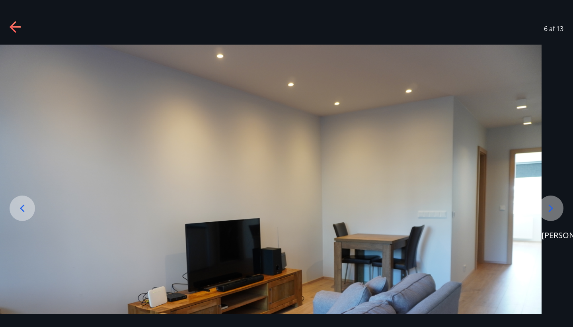
click at [551, 209] on icon at bounding box center [551, 208] width 4 height 8
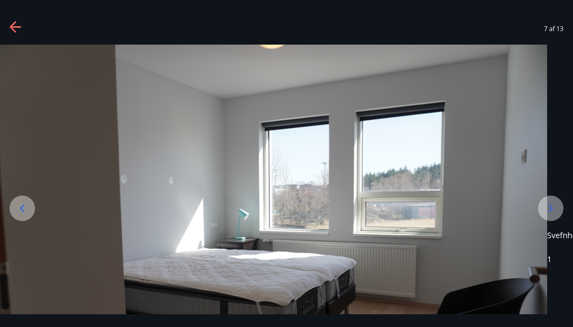
click at [551, 209] on icon at bounding box center [551, 208] width 4 height 8
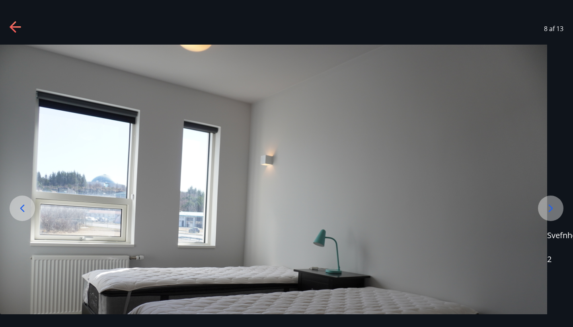
click at [551, 209] on icon at bounding box center [551, 208] width 4 height 8
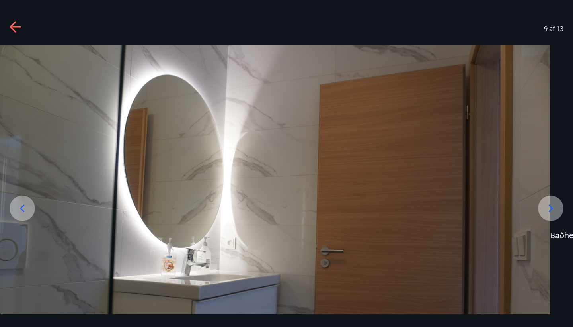
click at [551, 209] on icon at bounding box center [551, 208] width 4 height 8
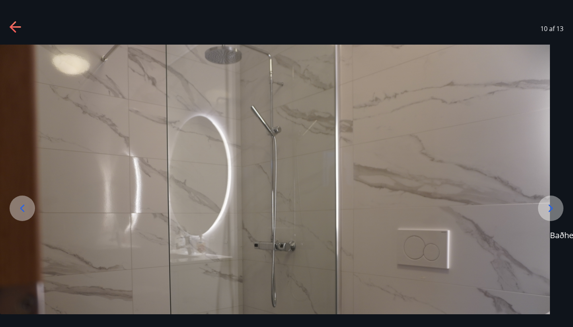
click at [551, 209] on icon at bounding box center [551, 208] width 4 height 8
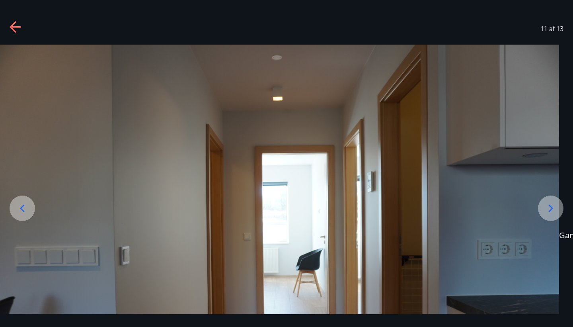
click at [14, 24] on icon at bounding box center [16, 27] width 13 height 13
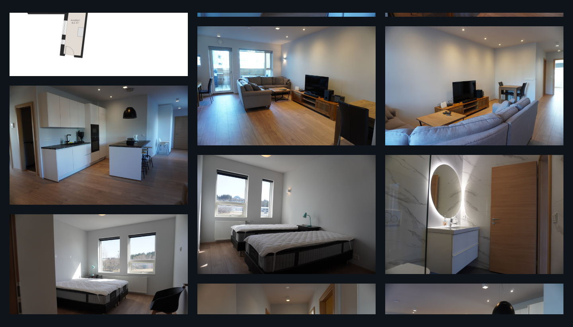
scroll to position [147, 0]
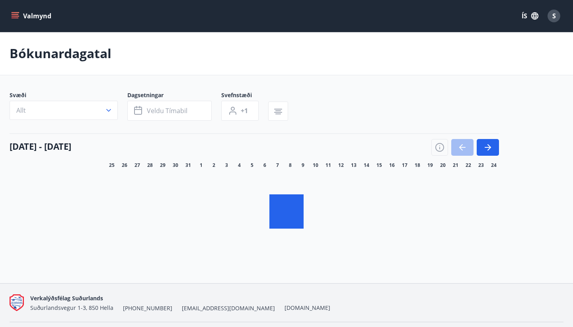
scroll to position [17, 0]
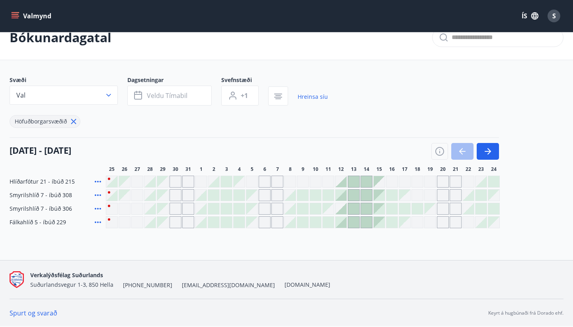
click at [97, 223] on icon at bounding box center [98, 222] width 6 height 2
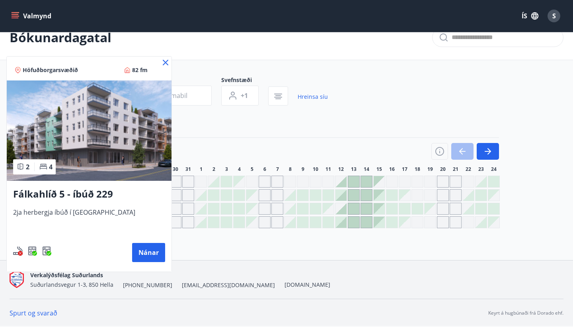
click at [24, 166] on icon at bounding box center [20, 166] width 8 height 8
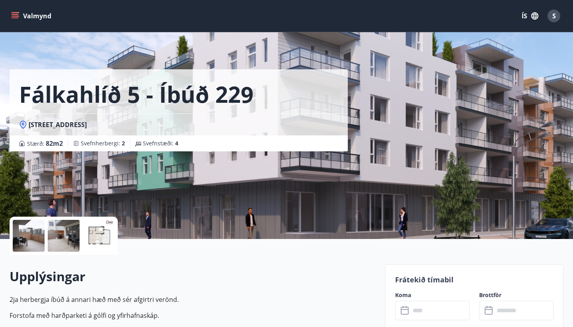
click at [99, 231] on div at bounding box center [99, 236] width 32 height 32
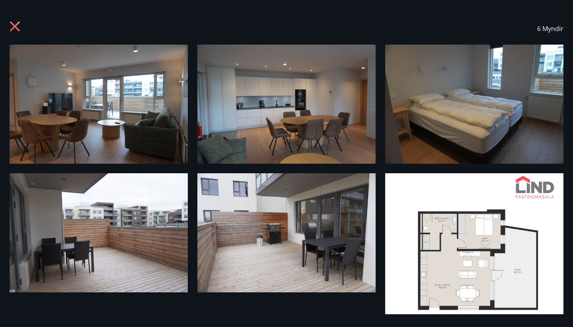
click at [15, 24] on icon at bounding box center [16, 27] width 13 height 13
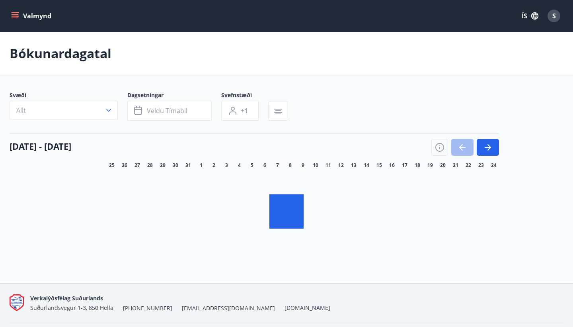
scroll to position [17, 0]
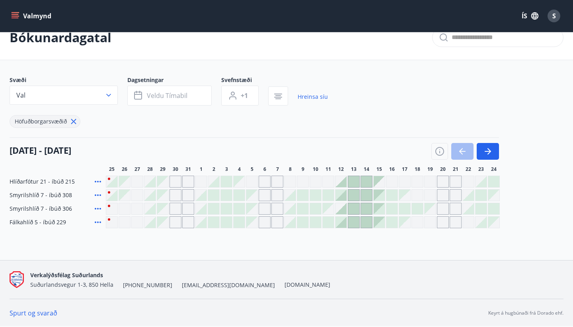
click at [102, 209] on icon at bounding box center [98, 209] width 10 height 10
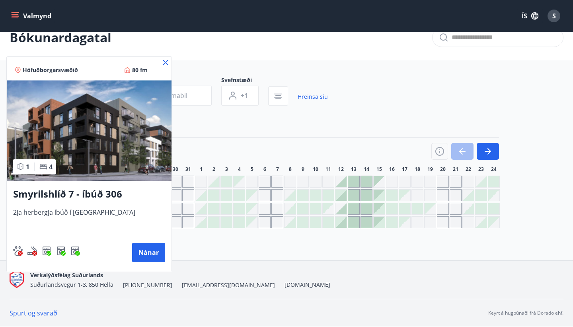
click at [23, 167] on icon at bounding box center [20, 166] width 8 height 8
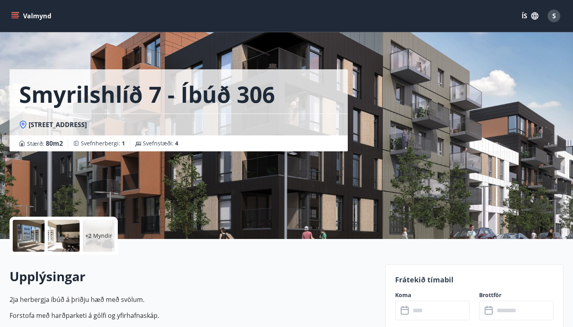
click at [66, 237] on div at bounding box center [64, 236] width 32 height 32
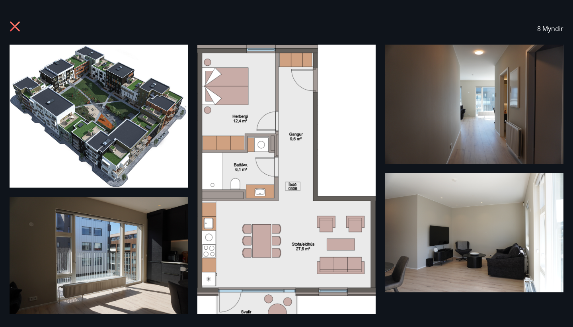
click at [13, 29] on div "8 Myndir" at bounding box center [287, 29] width 554 height 32
click at [14, 23] on icon at bounding box center [16, 27] width 13 height 13
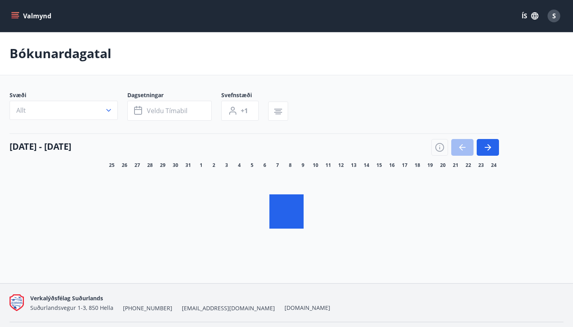
scroll to position [17, 0]
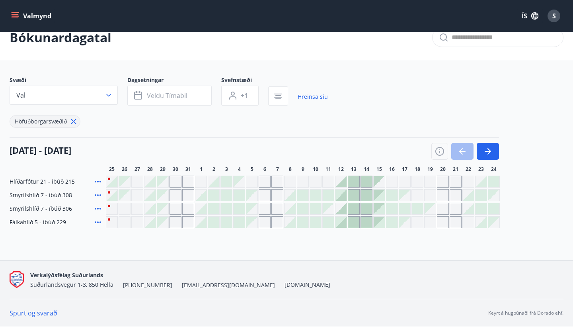
click at [98, 194] on icon at bounding box center [98, 195] width 10 height 10
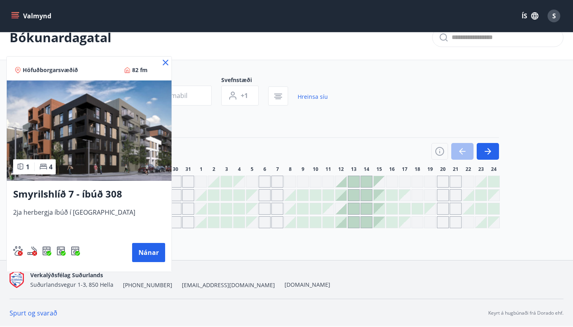
click at [24, 164] on div "1" at bounding box center [22, 166] width 13 height 9
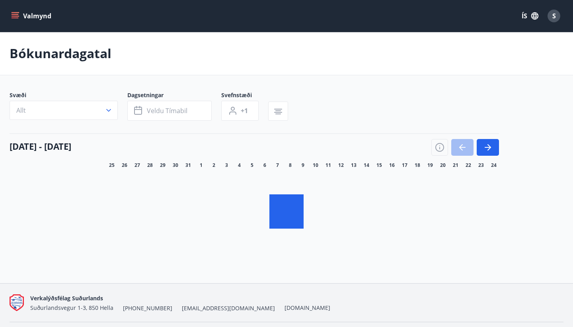
scroll to position [17, 0]
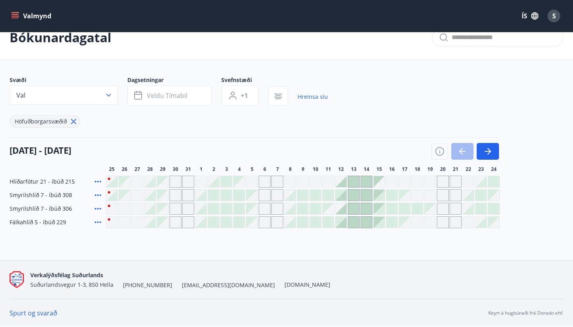
click at [99, 195] on icon at bounding box center [98, 195] width 10 height 10
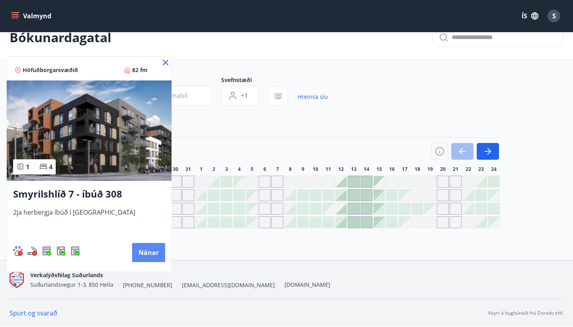
click at [143, 253] on button "Nánar" at bounding box center [148, 252] width 33 height 19
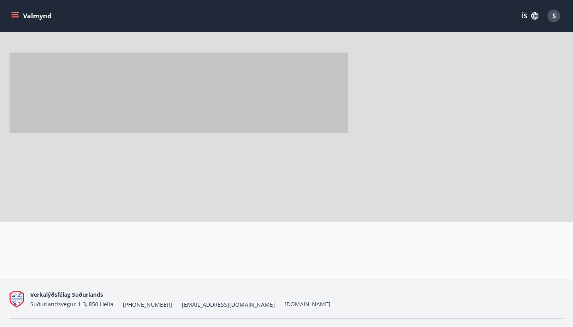
click at [143, 253] on div at bounding box center [188, 250] width 376 height 57
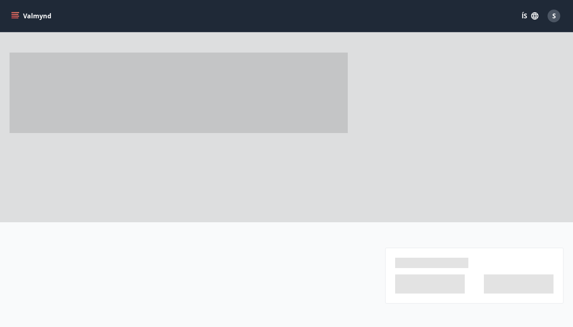
click at [72, 115] on span at bounding box center [179, 93] width 338 height 80
click at [338, 146] on div at bounding box center [194, 102] width 369 height 239
click at [17, 16] on icon "menu" at bounding box center [15, 16] width 8 height 8
click at [400, 90] on div at bounding box center [287, 102] width 554 height 239
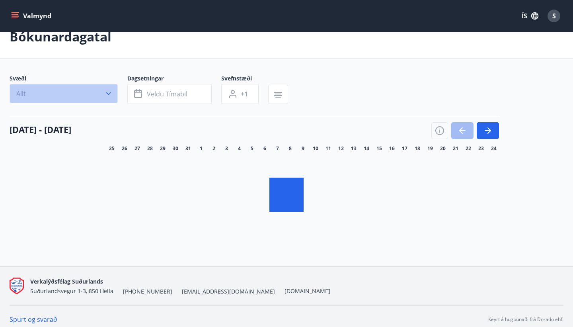
click at [111, 92] on icon "button" at bounding box center [109, 94] width 8 height 8
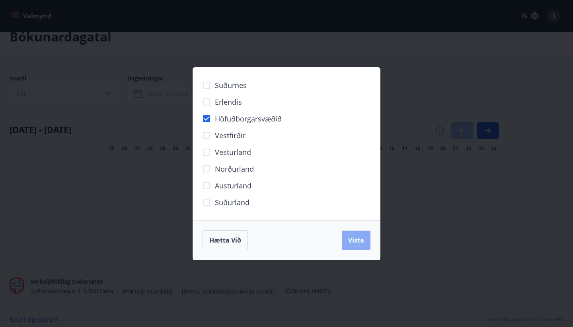
click at [356, 242] on span "Vista" at bounding box center [356, 240] width 16 height 9
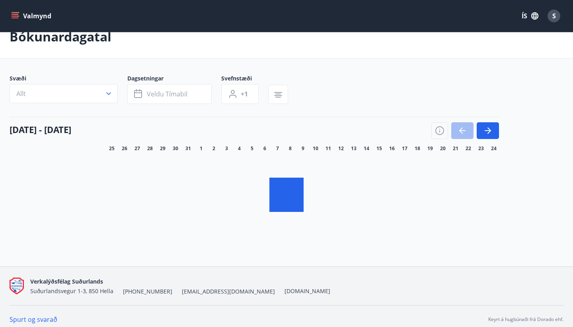
click at [10, 84] on button "Allt" at bounding box center [64, 93] width 108 height 19
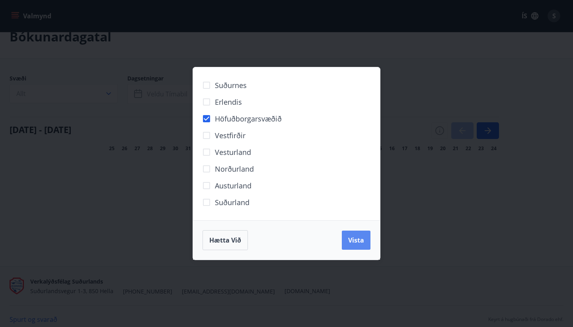
click at [357, 240] on span "Vista" at bounding box center [356, 240] width 16 height 9
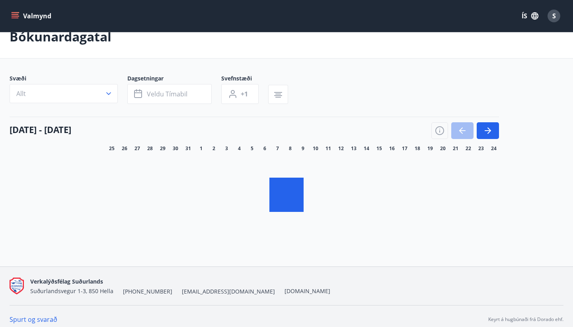
click at [17, 16] on icon "menu" at bounding box center [16, 16] width 9 height 1
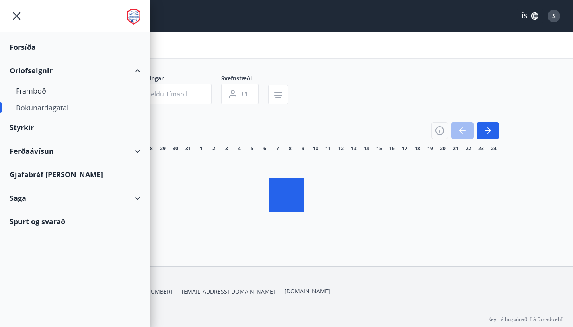
click at [44, 70] on div "Orlofseignir" at bounding box center [75, 70] width 131 height 23
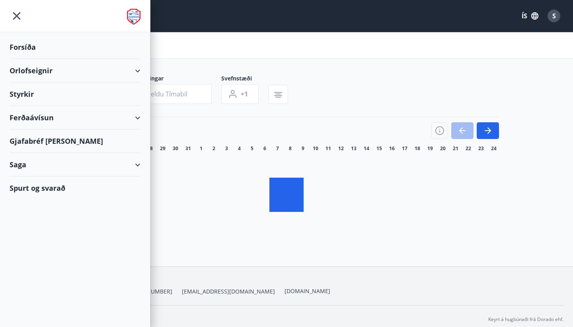
click at [44, 70] on div "Orlofseignir" at bounding box center [75, 70] width 131 height 23
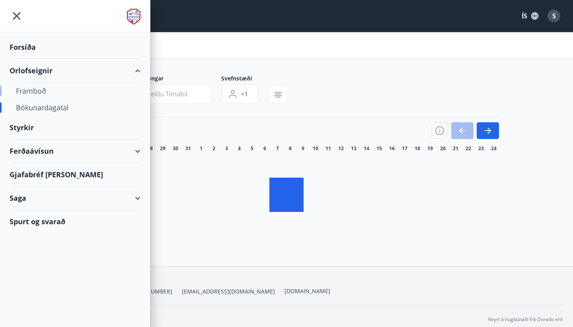
click at [33, 90] on div "Framboð" at bounding box center [75, 90] width 118 height 17
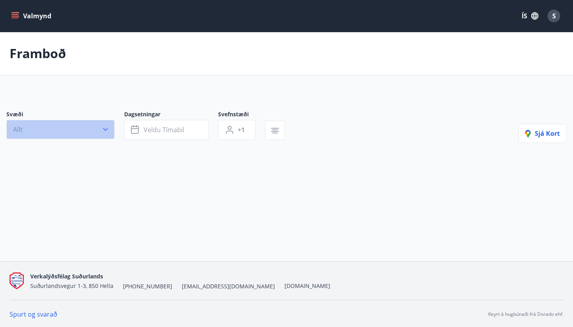
click at [108, 130] on icon "button" at bounding box center [106, 129] width 8 height 8
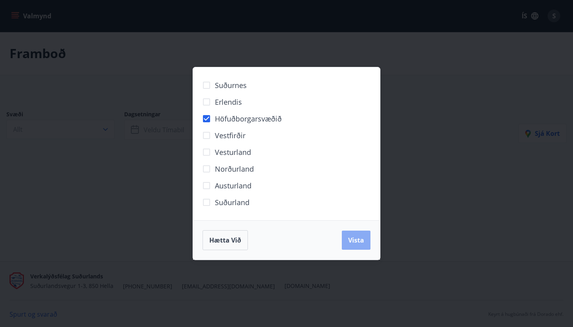
click at [355, 243] on span "Vista" at bounding box center [356, 240] width 16 height 9
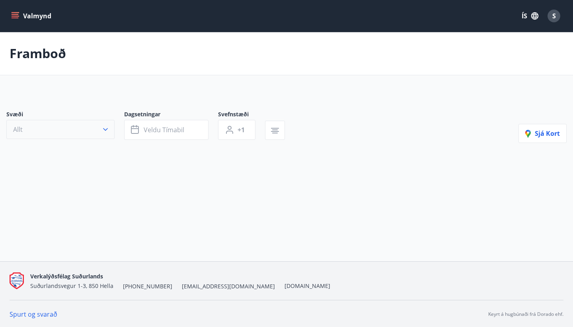
click at [105, 128] on icon "button" at bounding box center [106, 129] width 8 height 8
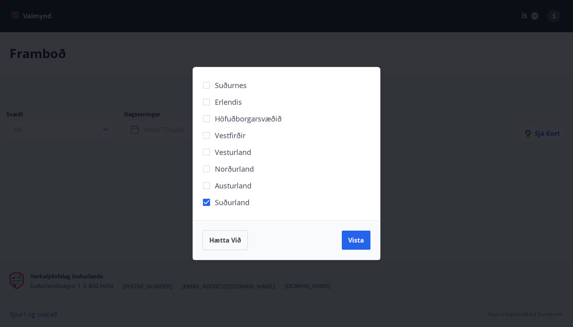
click at [222, 117] on span "Höfuðborgarsvæðið" at bounding box center [248, 118] width 67 height 10
click at [357, 237] on span "Vista" at bounding box center [356, 240] width 16 height 9
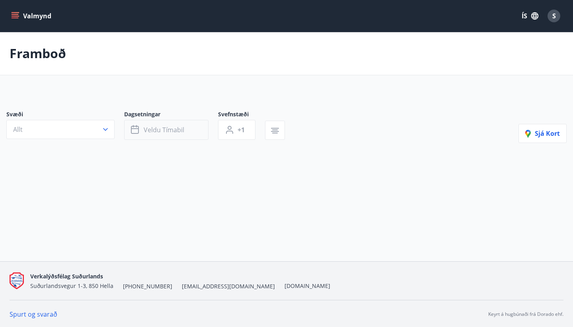
click at [145, 138] on button "Veldu tímabil" at bounding box center [166, 130] width 84 height 20
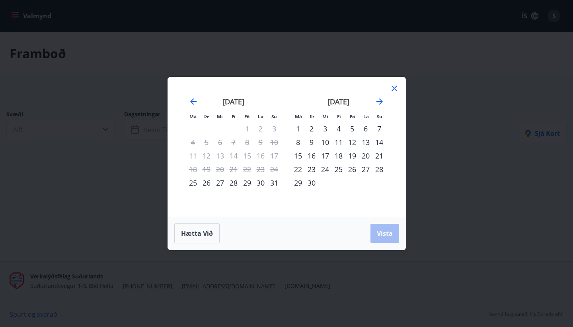
click at [397, 89] on icon at bounding box center [395, 89] width 10 height 10
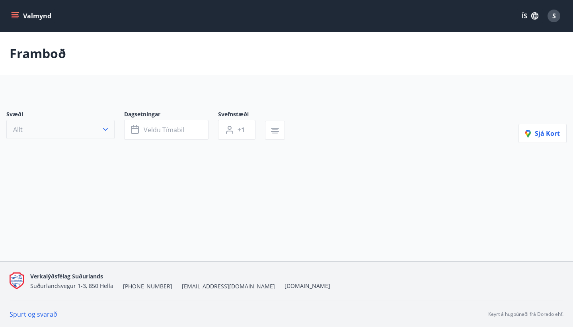
click at [107, 132] on icon "button" at bounding box center [106, 129] width 8 height 8
